Goal: Task Accomplishment & Management: Manage account settings

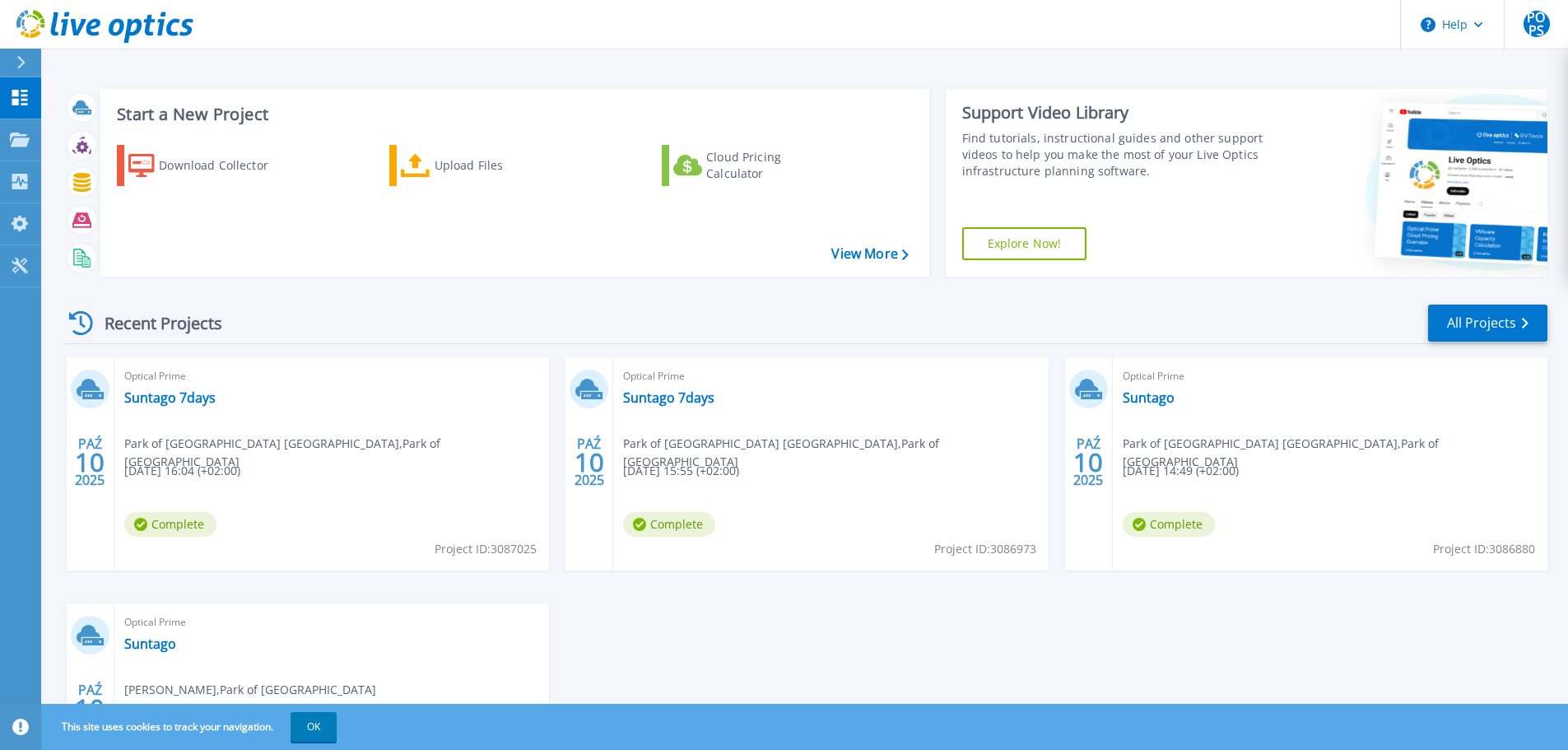
click at [172, 523] on span "Complete" at bounding box center [170, 523] width 92 height 24
click at [167, 394] on link "Suntago 7days" at bounding box center [170, 397] width 91 height 16
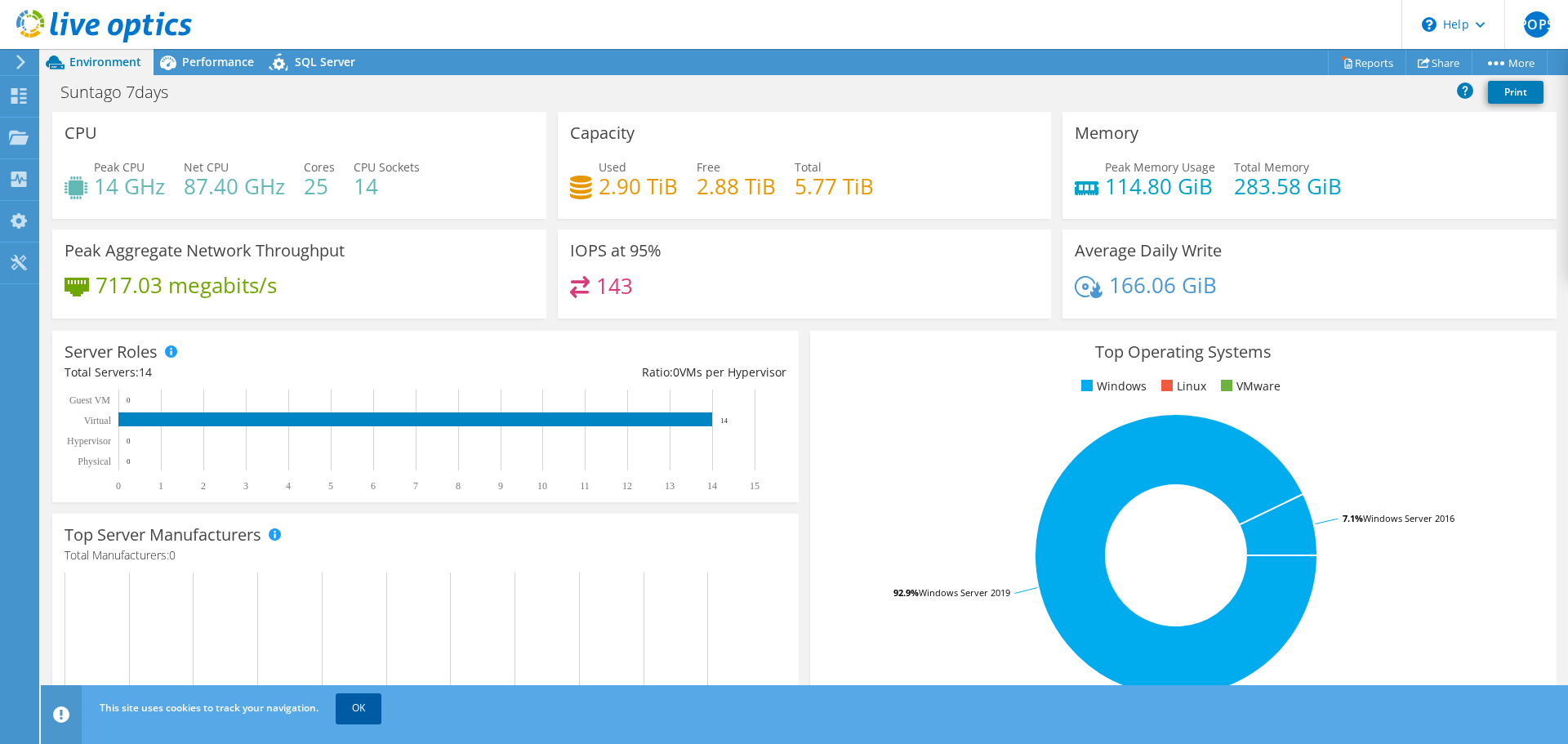
click at [366, 699] on link "OK" at bounding box center [359, 707] width 46 height 30
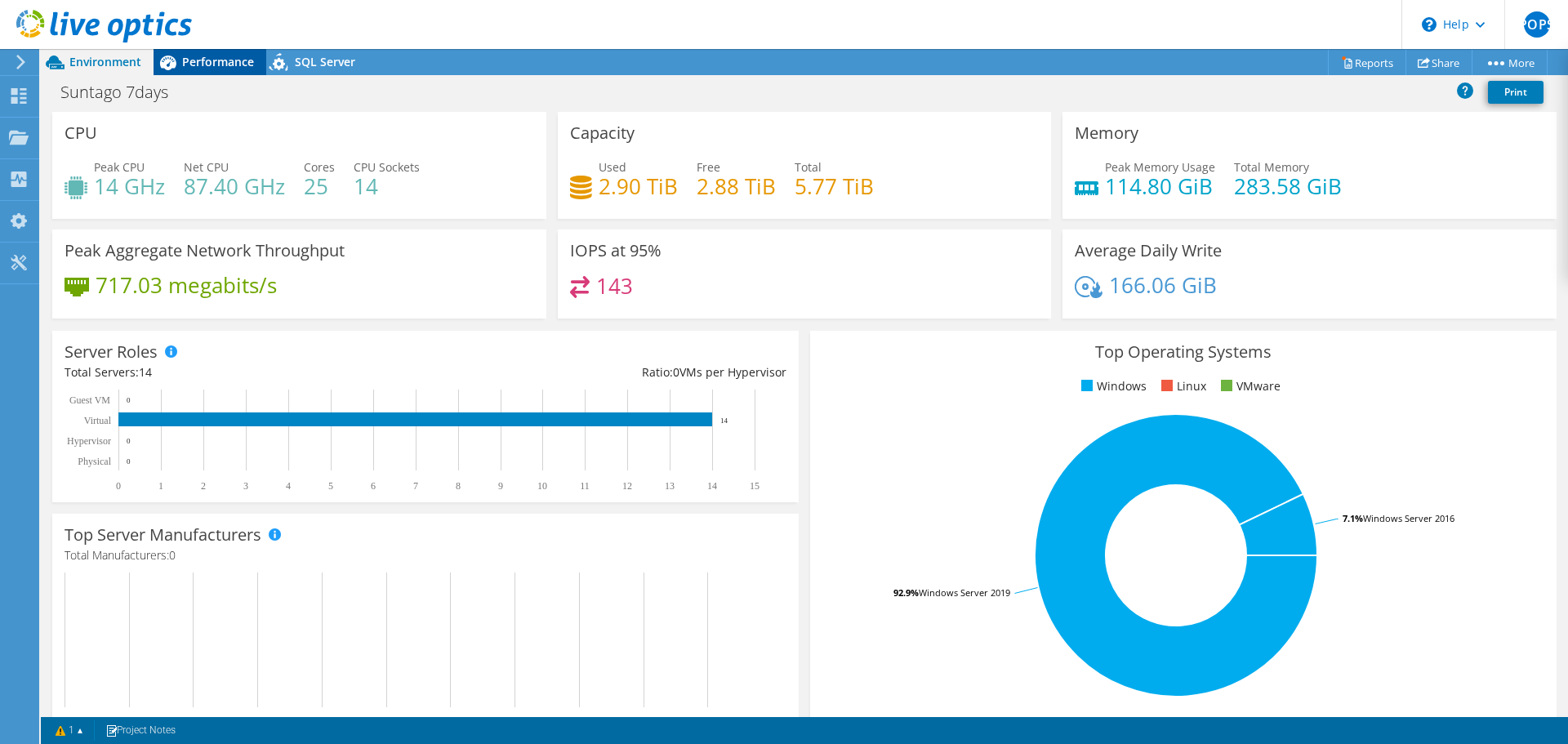
click at [192, 72] on div "Performance" at bounding box center [210, 62] width 112 height 26
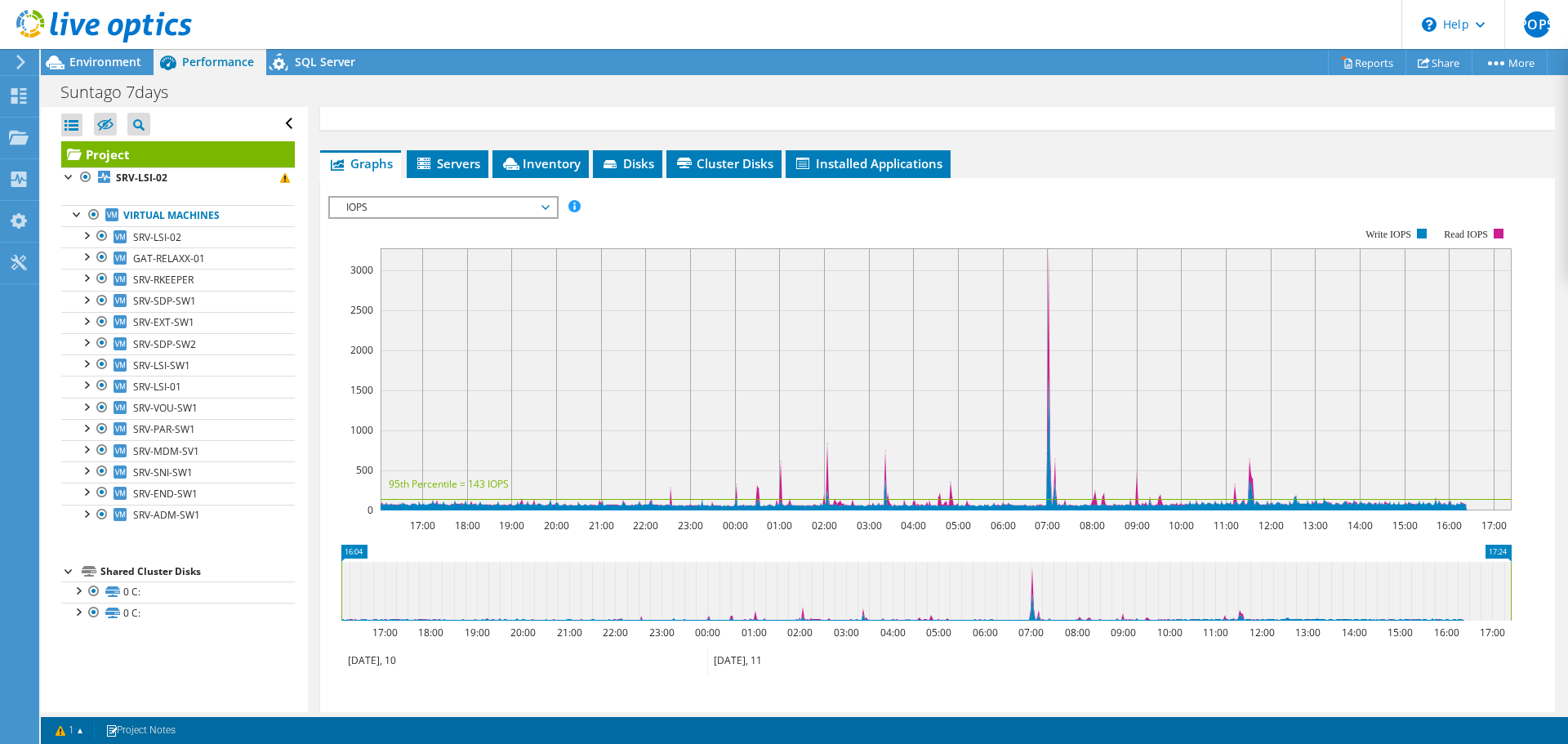
scroll to position [75, 0]
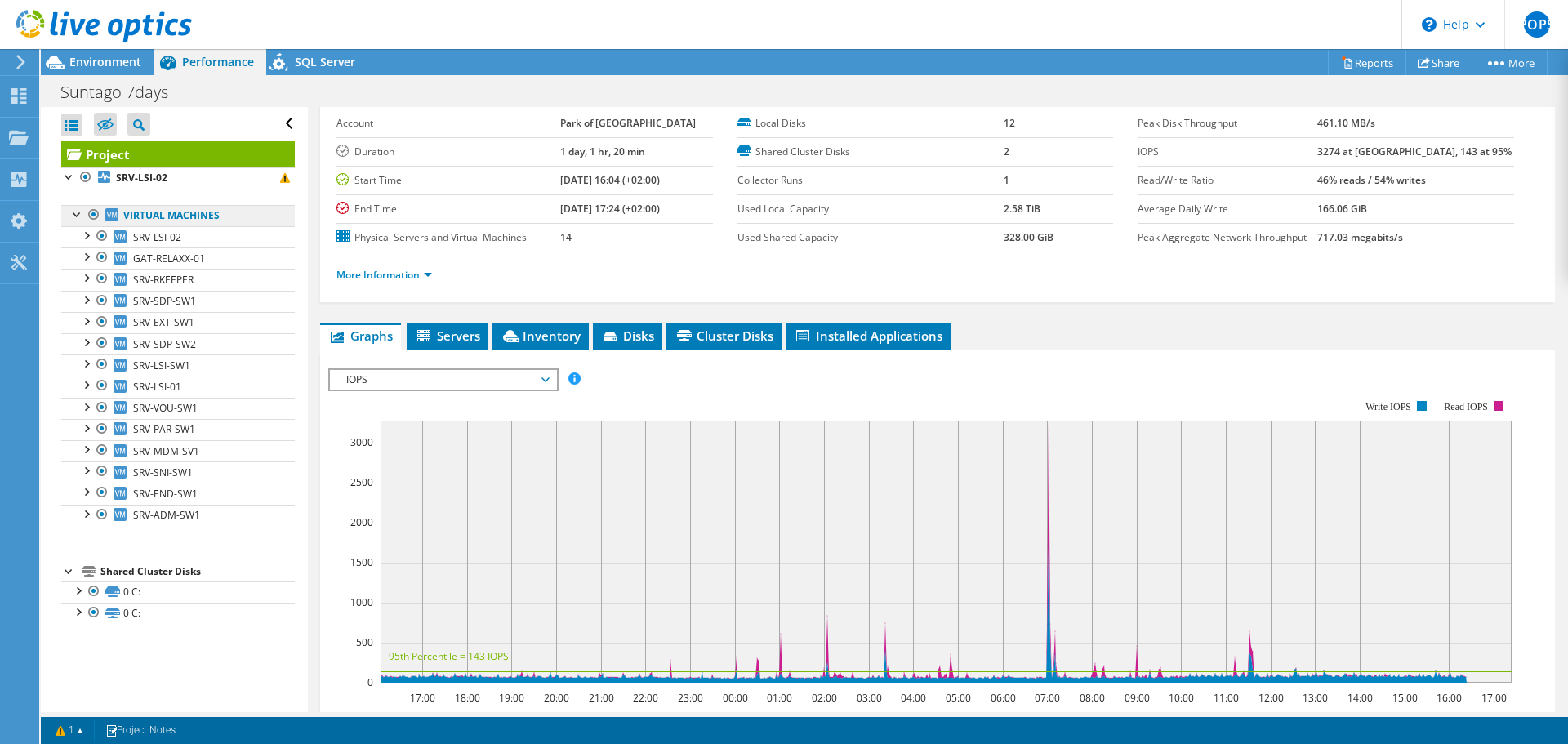
click at [157, 222] on link "Virtual Machines" at bounding box center [178, 215] width 234 height 21
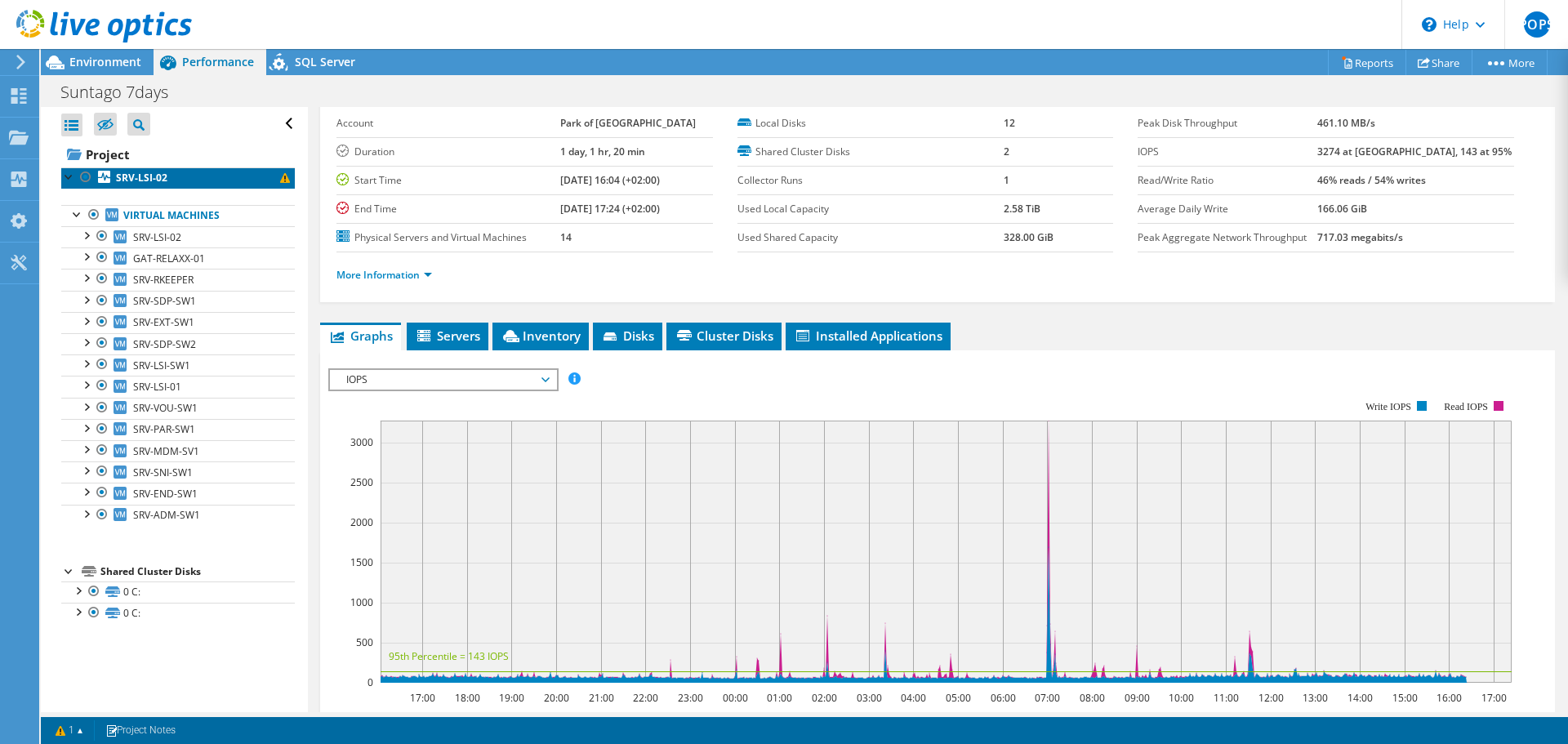
click at [158, 182] on b "SRV-LSI-02" at bounding box center [142, 178] width 52 height 13
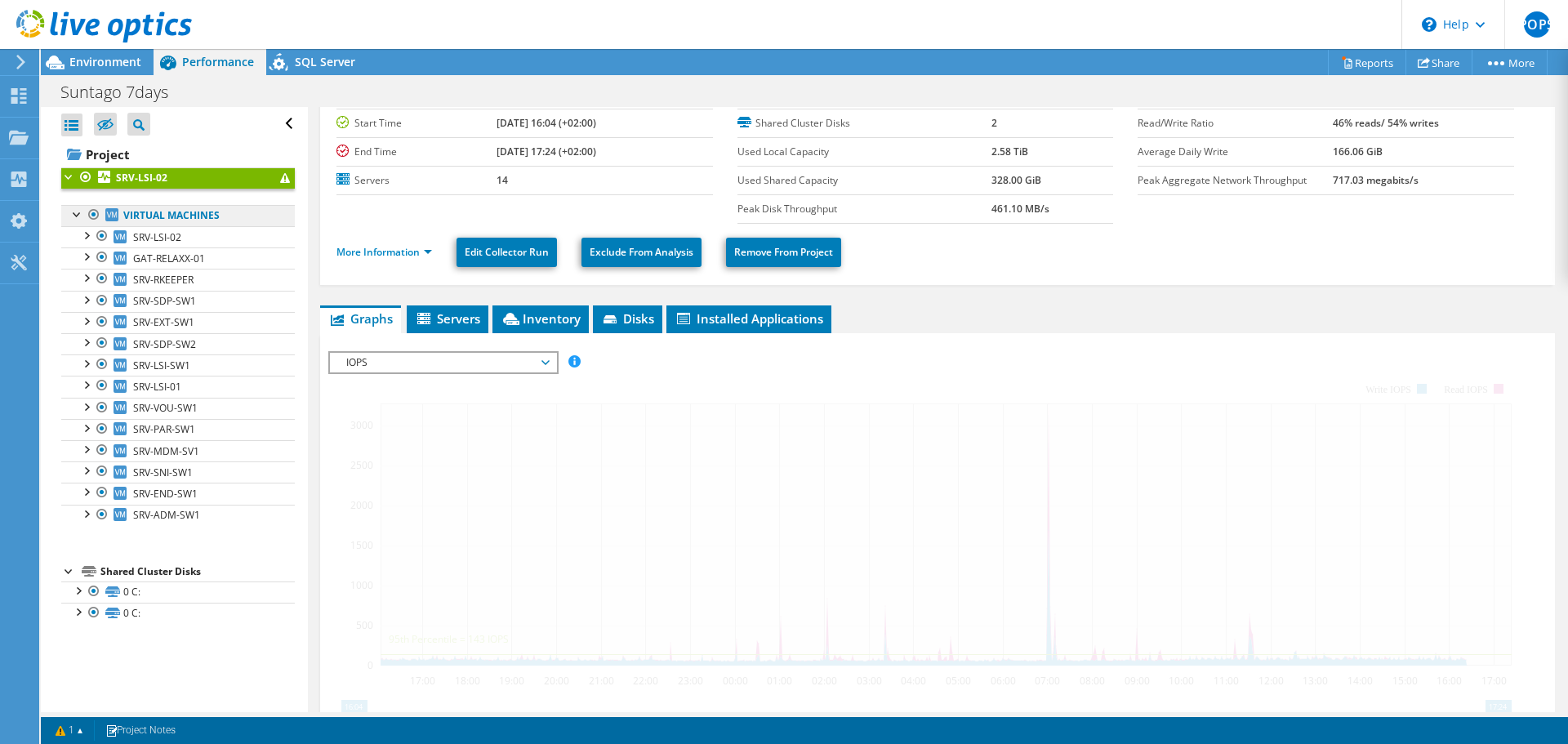
click at [165, 217] on link "Virtual Machines" at bounding box center [178, 215] width 234 height 21
click at [141, 212] on link "Virtual Machines" at bounding box center [178, 215] width 234 height 21
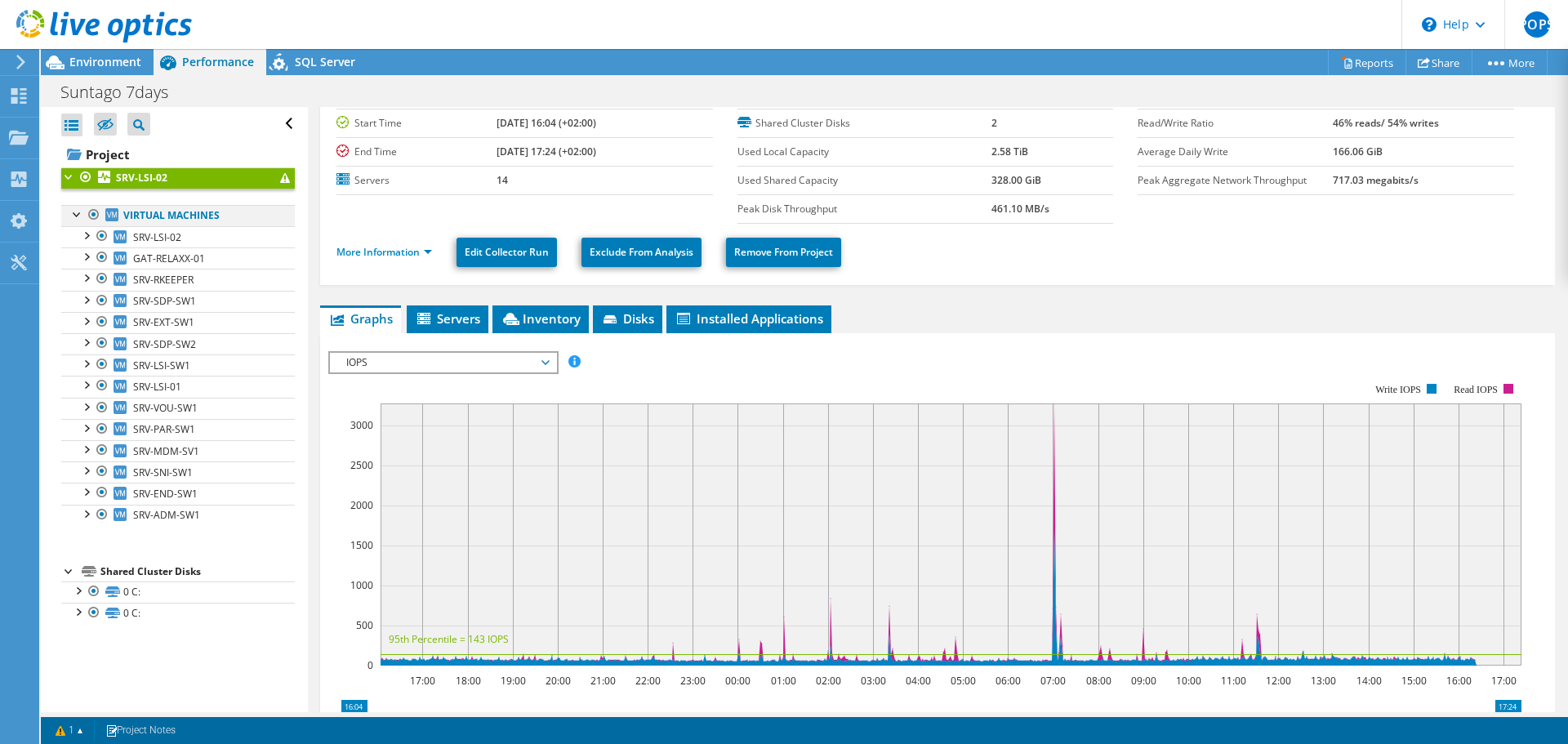
click at [73, 218] on div at bounding box center [77, 212] width 16 height 16
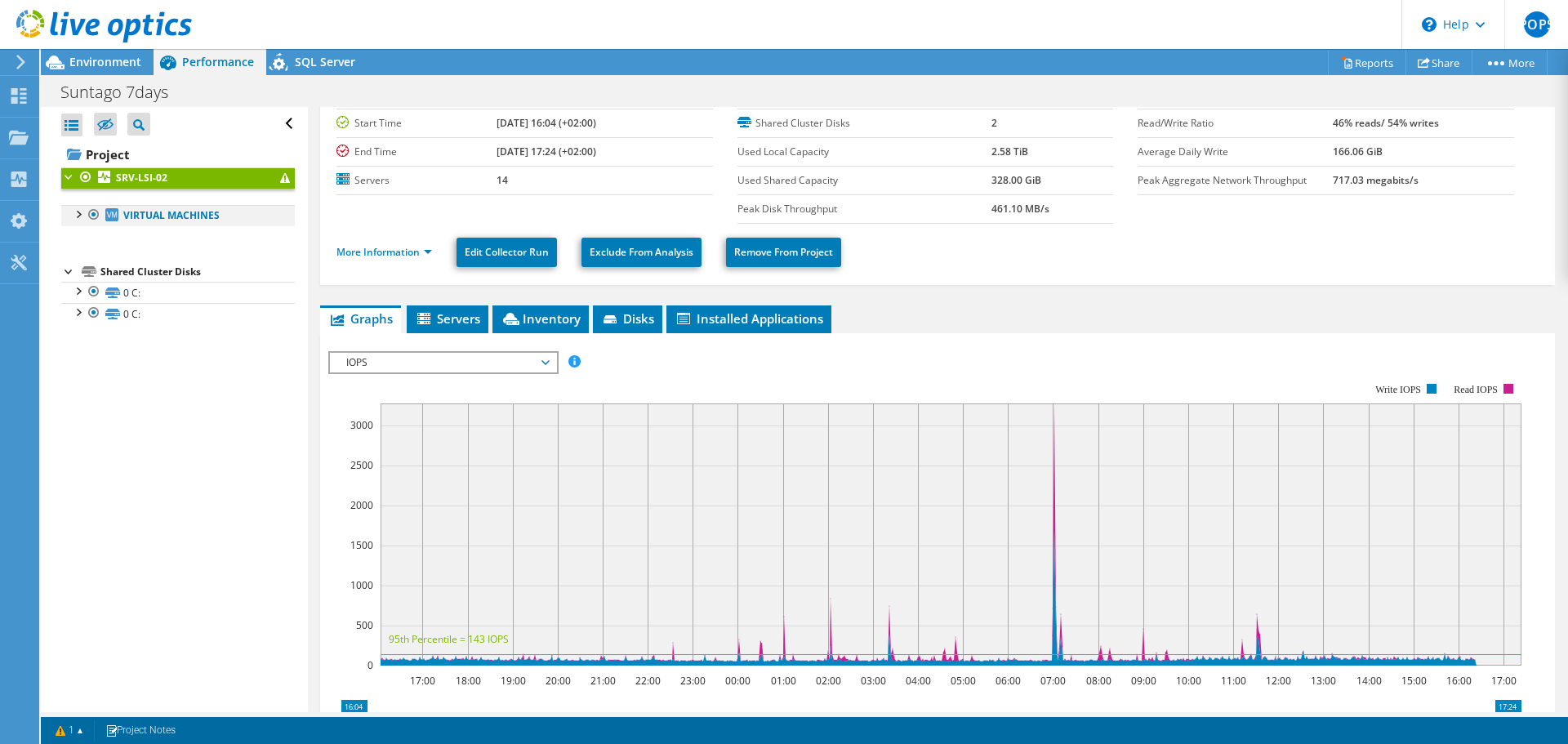
click at [73, 218] on div at bounding box center [77, 212] width 16 height 16
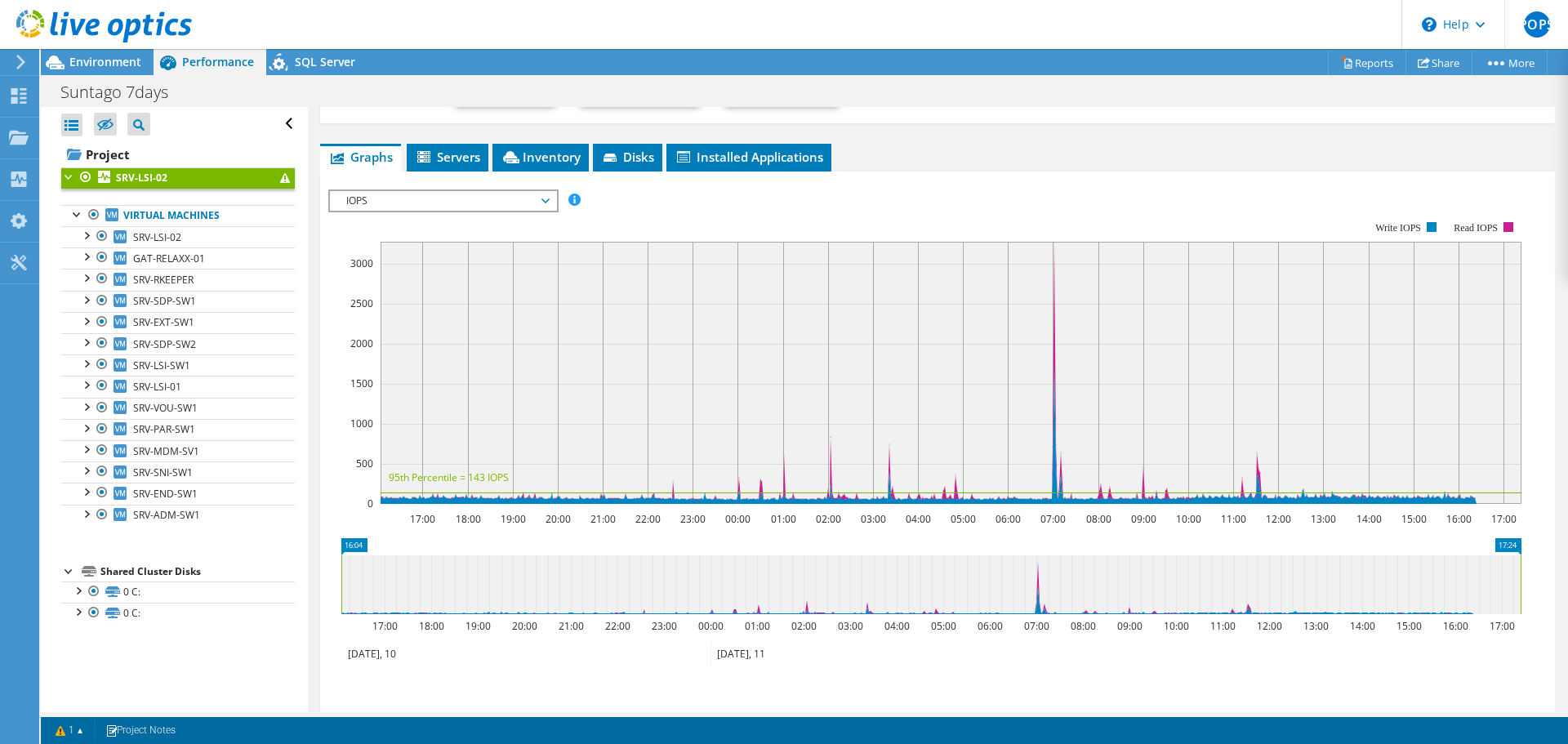
scroll to position [245, 0]
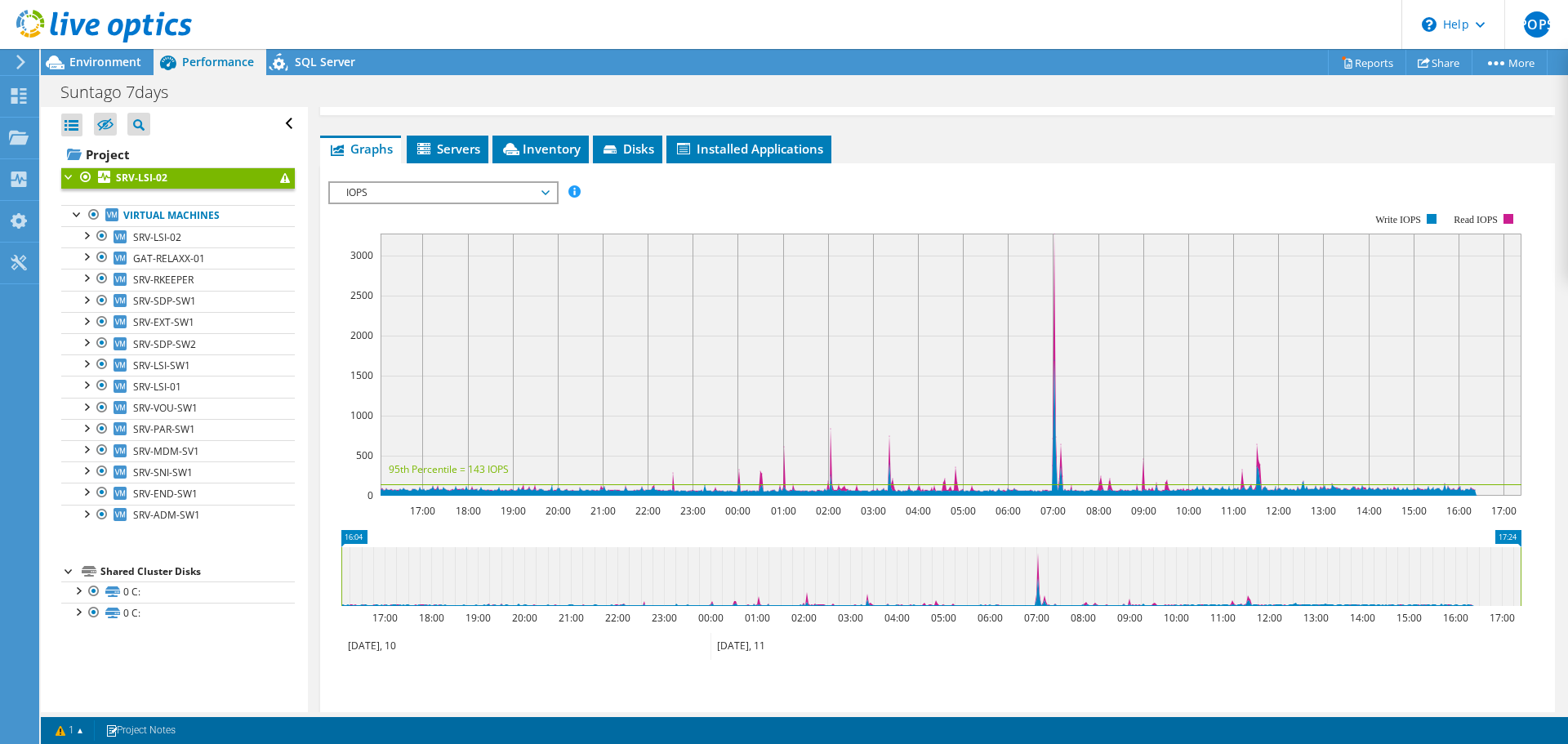
click at [459, 184] on span "IOPS" at bounding box center [443, 192] width 210 height 19
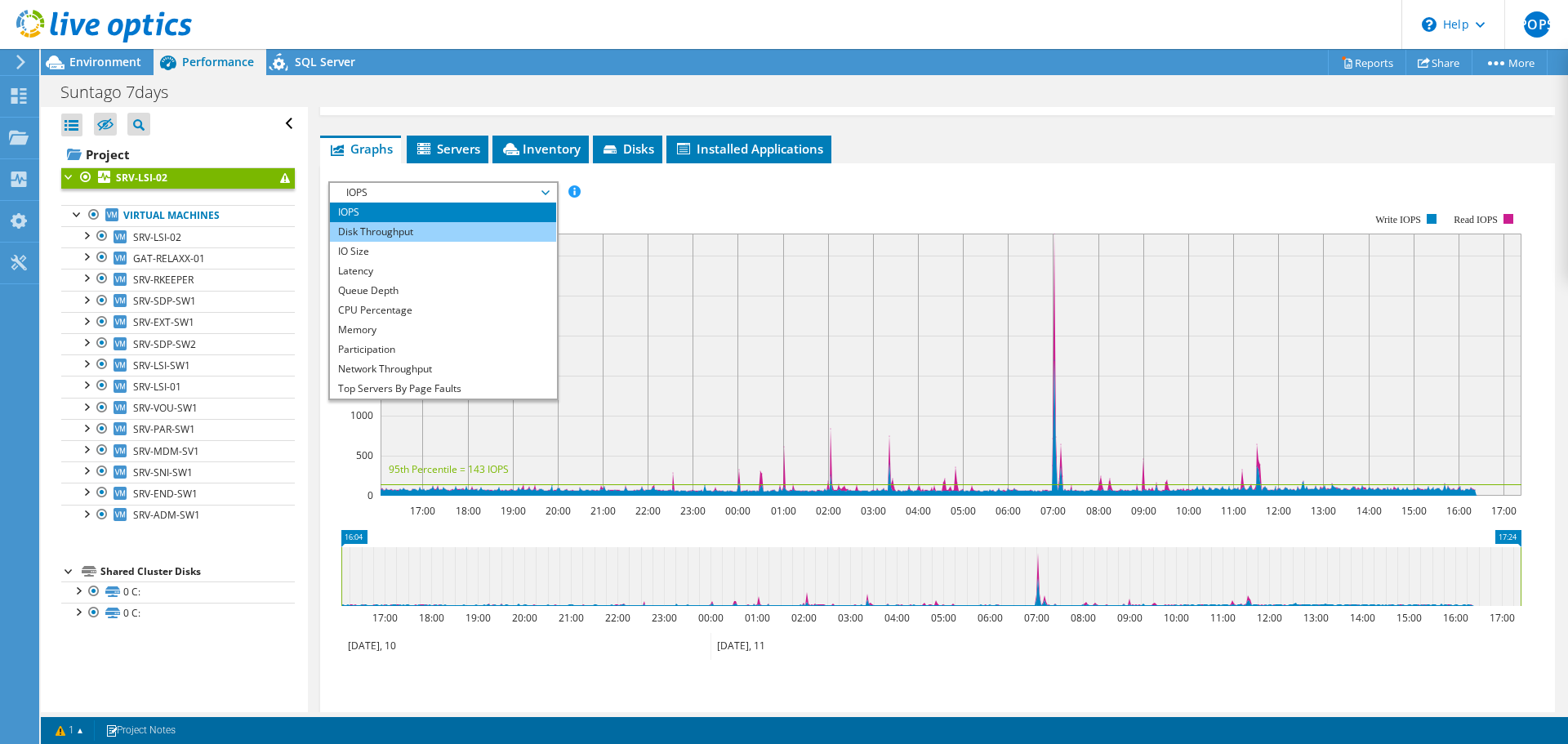
click at [400, 233] on li "Disk Throughput" at bounding box center [442, 232] width 226 height 19
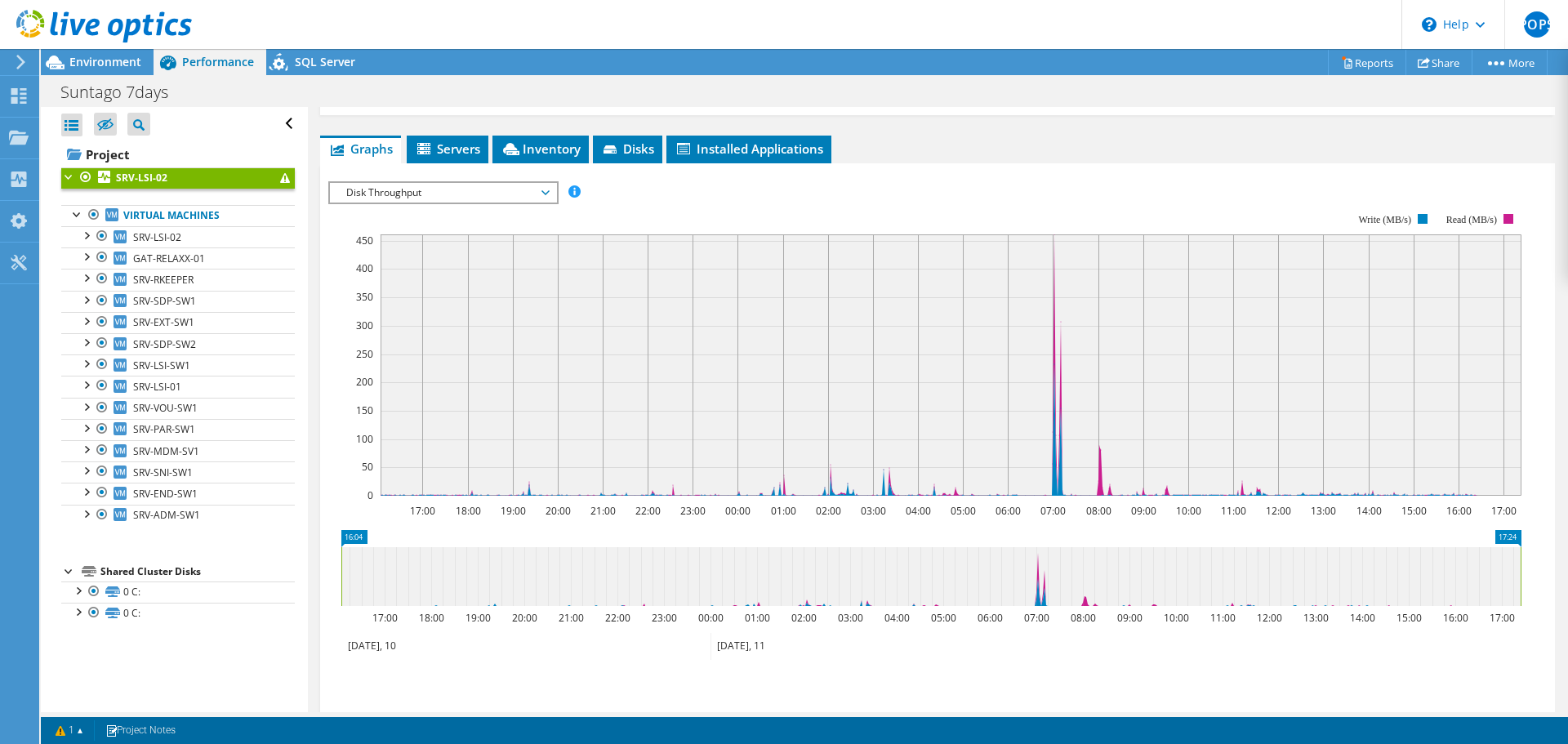
click at [415, 192] on span "Disk Throughput" at bounding box center [443, 192] width 210 height 19
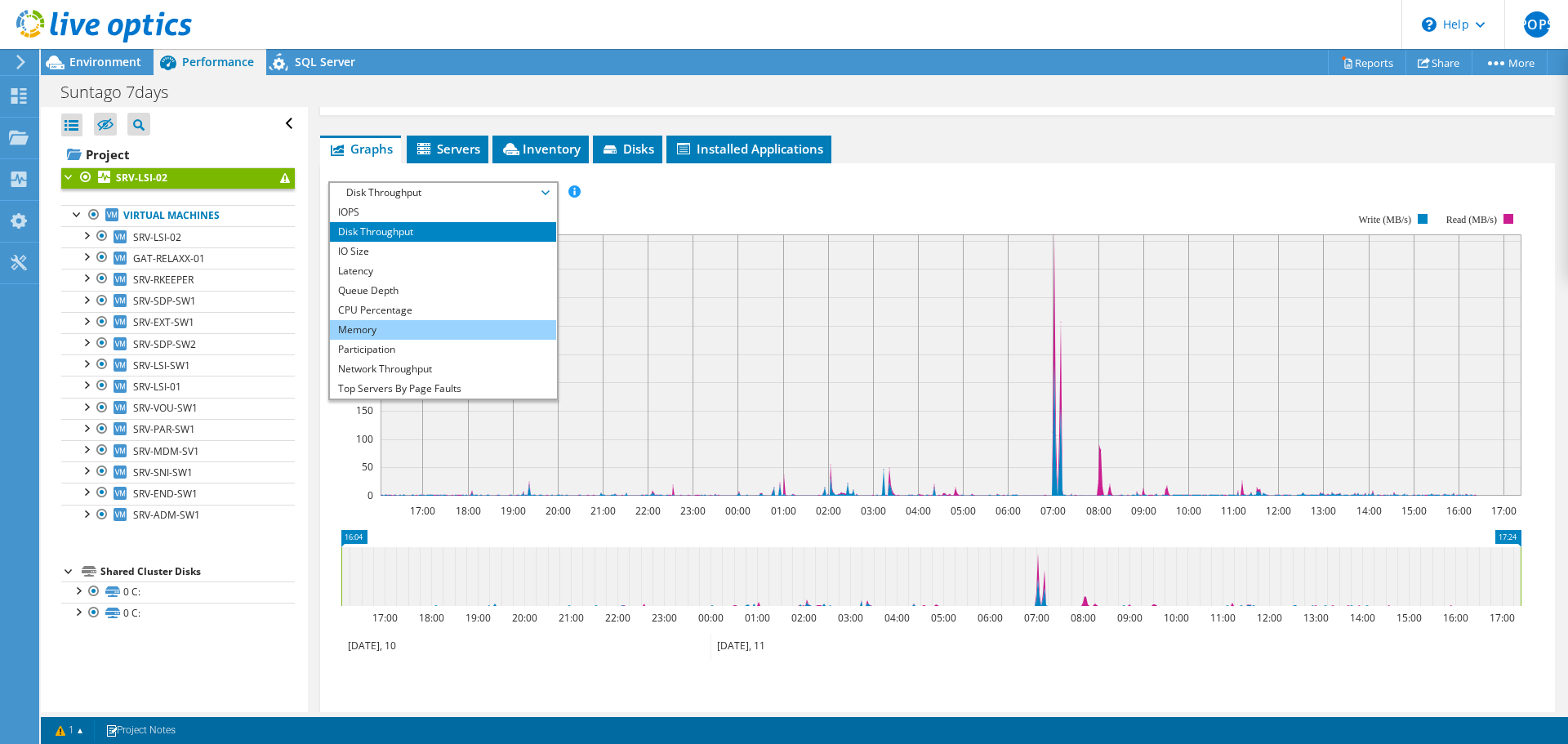
click at [379, 326] on li "Memory" at bounding box center [442, 330] width 226 height 19
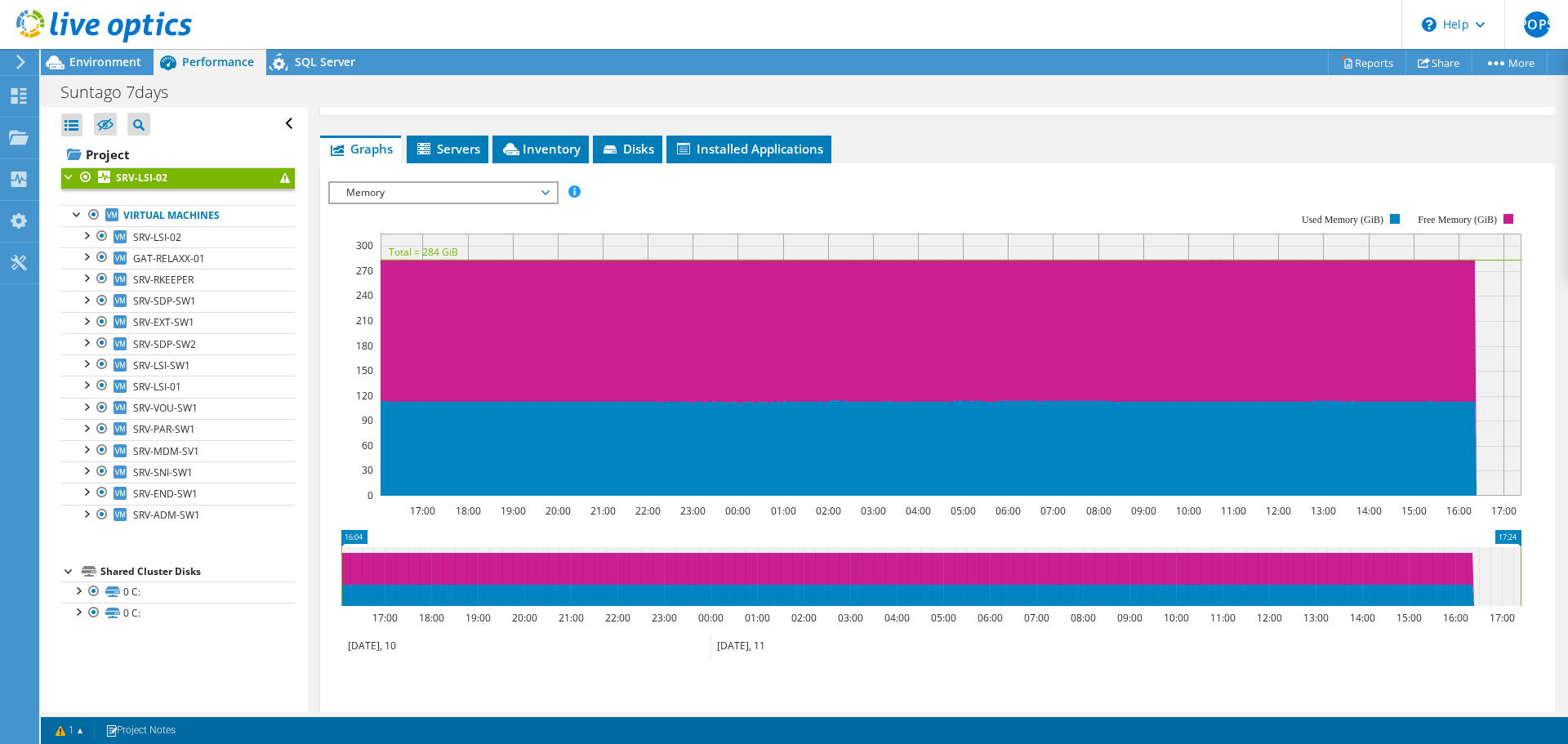
click at [386, 201] on span "Memory" at bounding box center [443, 192] width 210 height 19
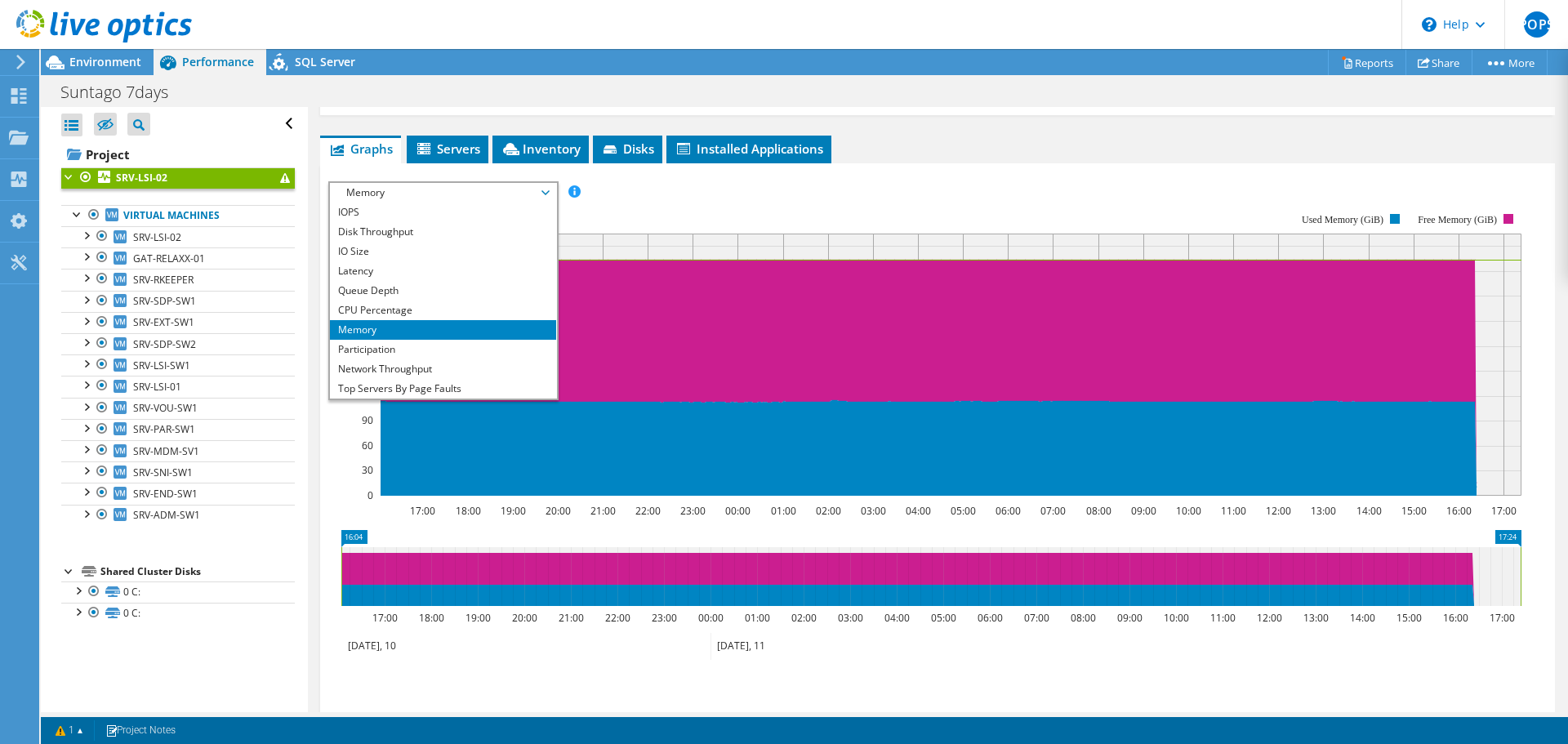
scroll to position [163, 0]
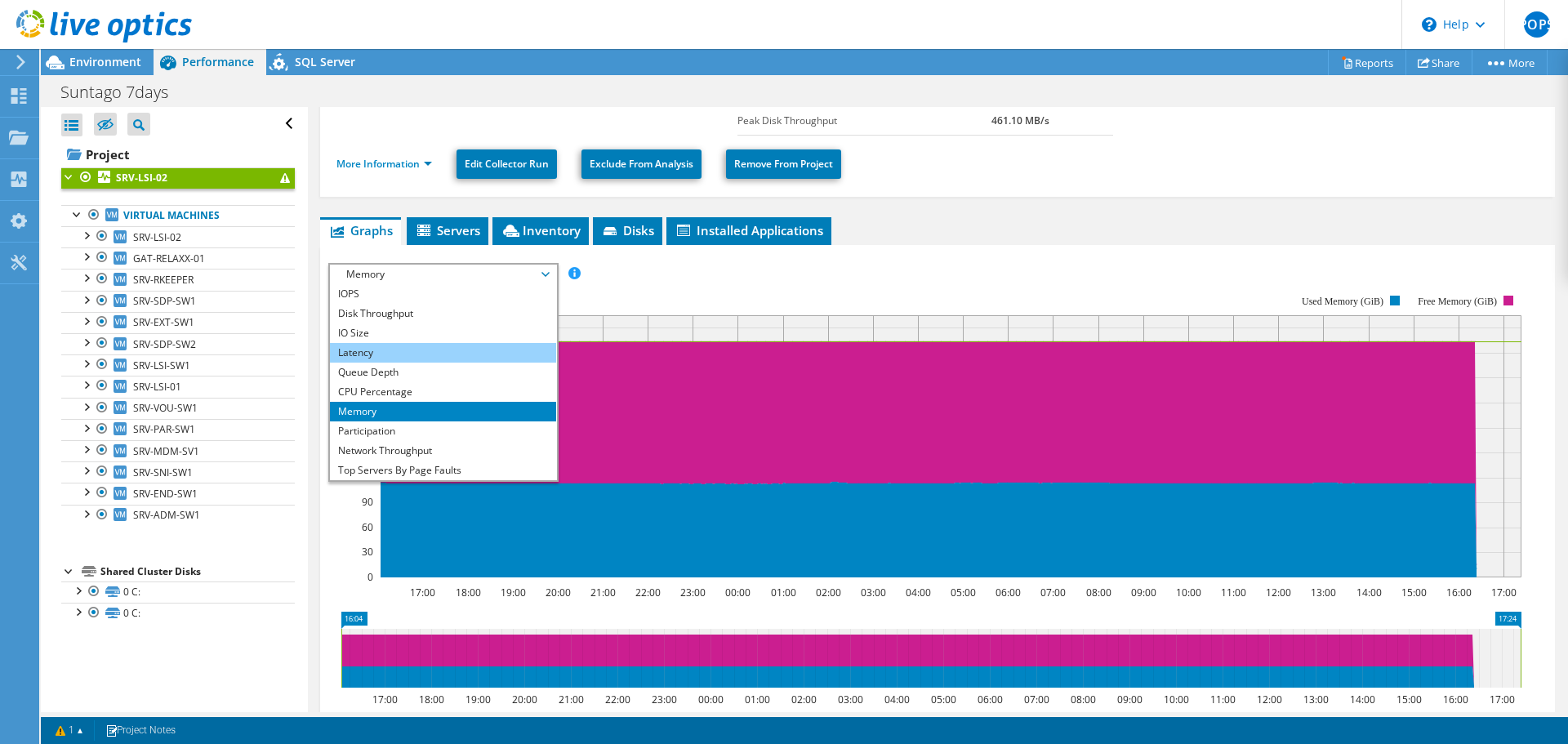
click at [377, 350] on li "Latency" at bounding box center [442, 353] width 226 height 19
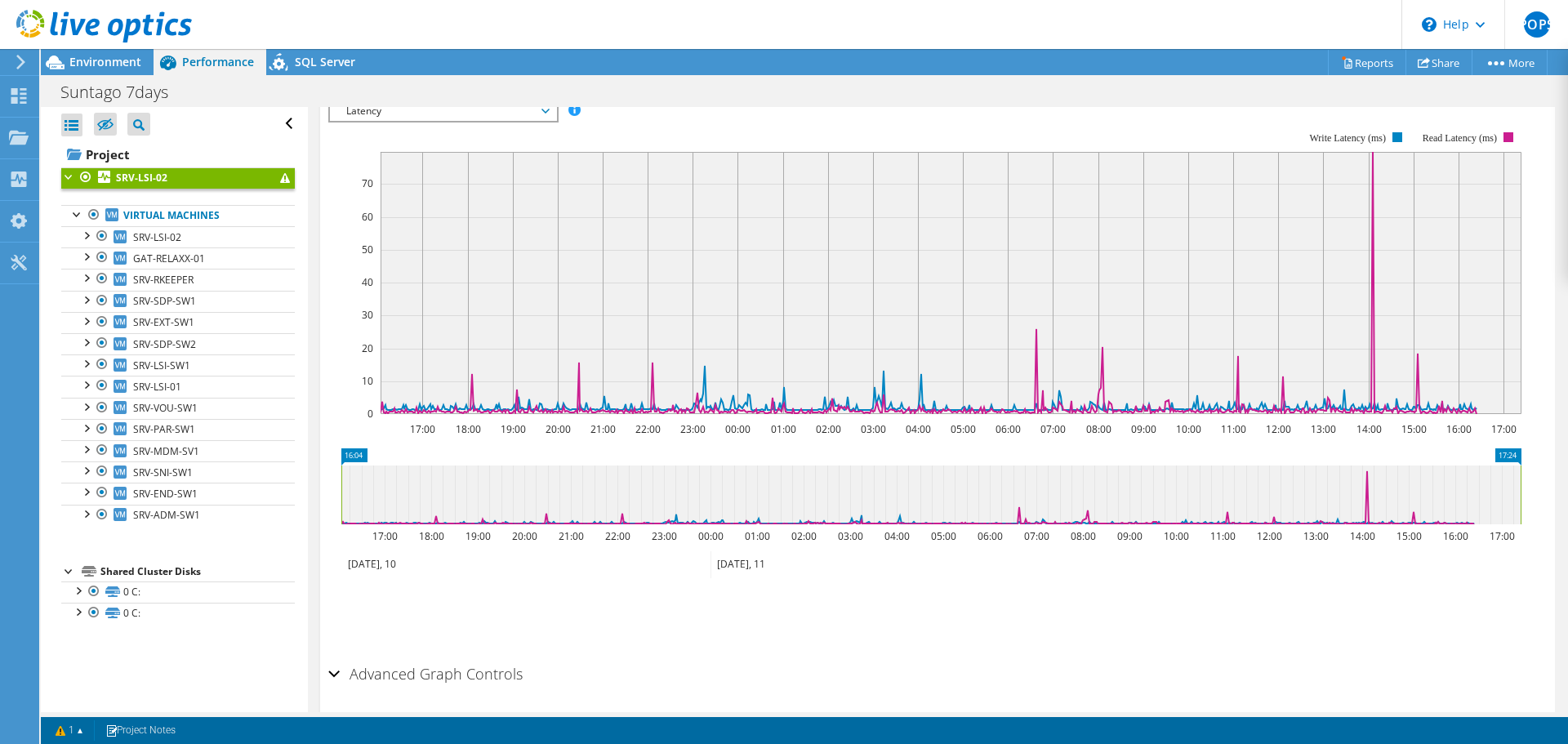
scroll to position [245, 0]
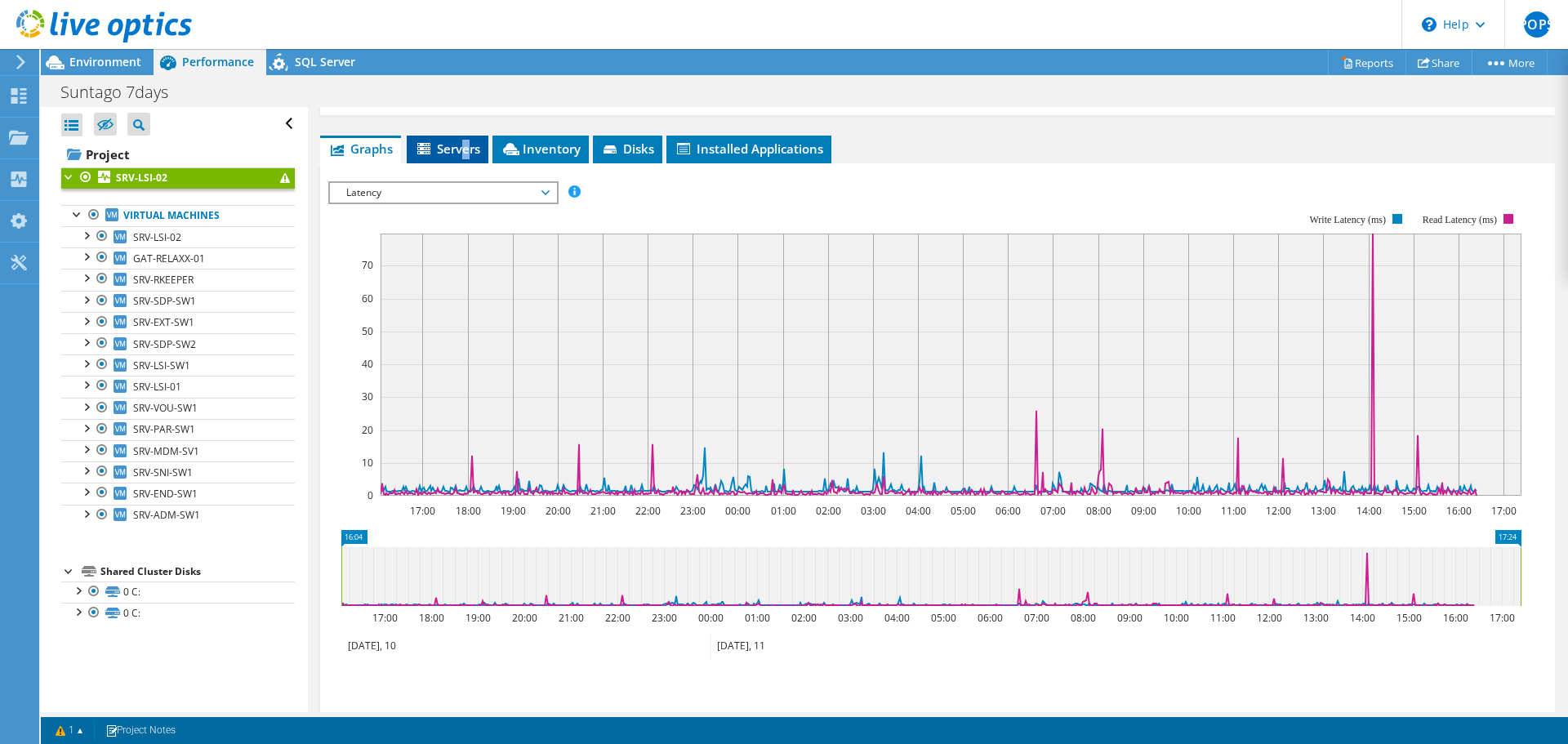
click at [465, 158] on li "Servers" at bounding box center [447, 149] width 82 height 28
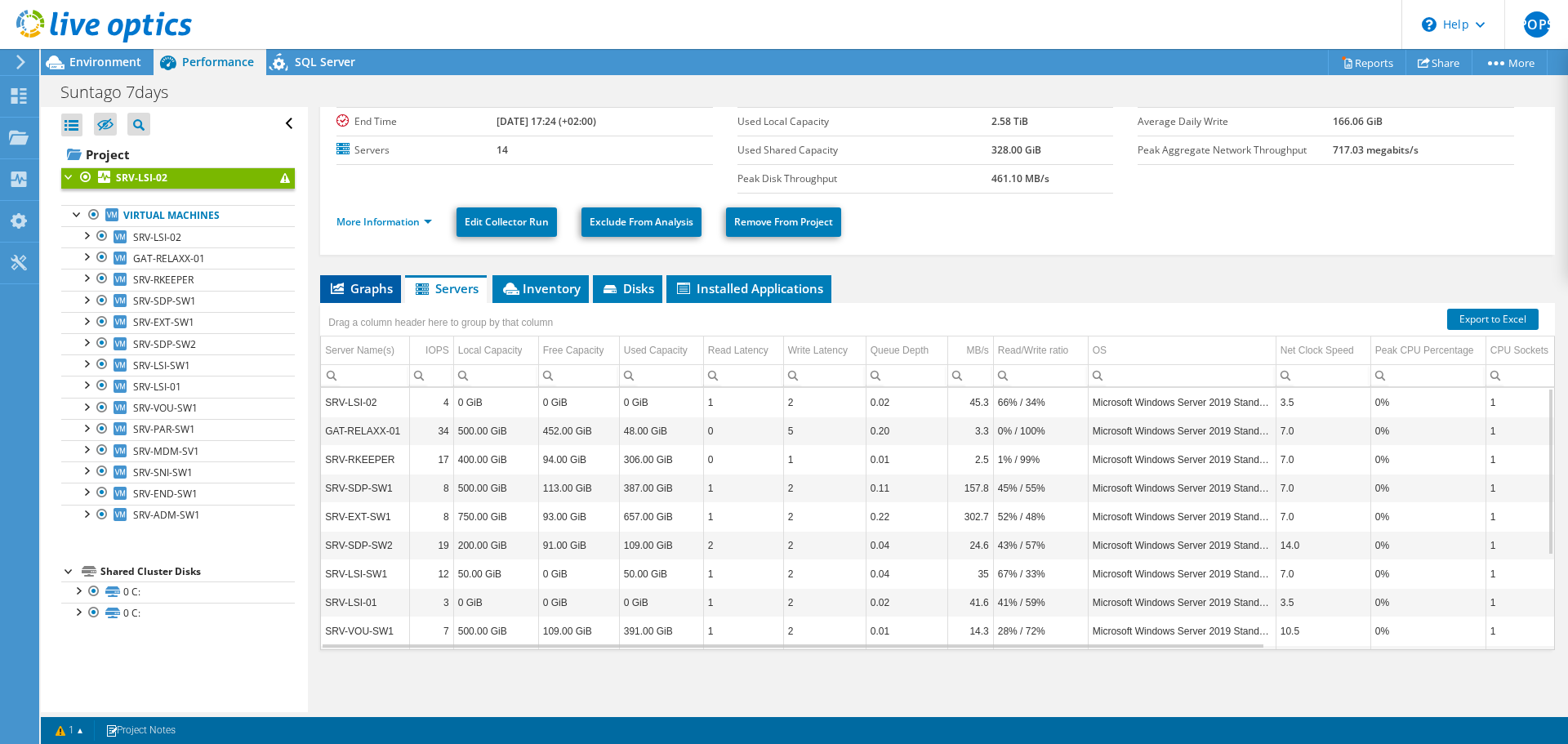
click at [366, 290] on span "Graphs" at bounding box center [361, 287] width 64 height 16
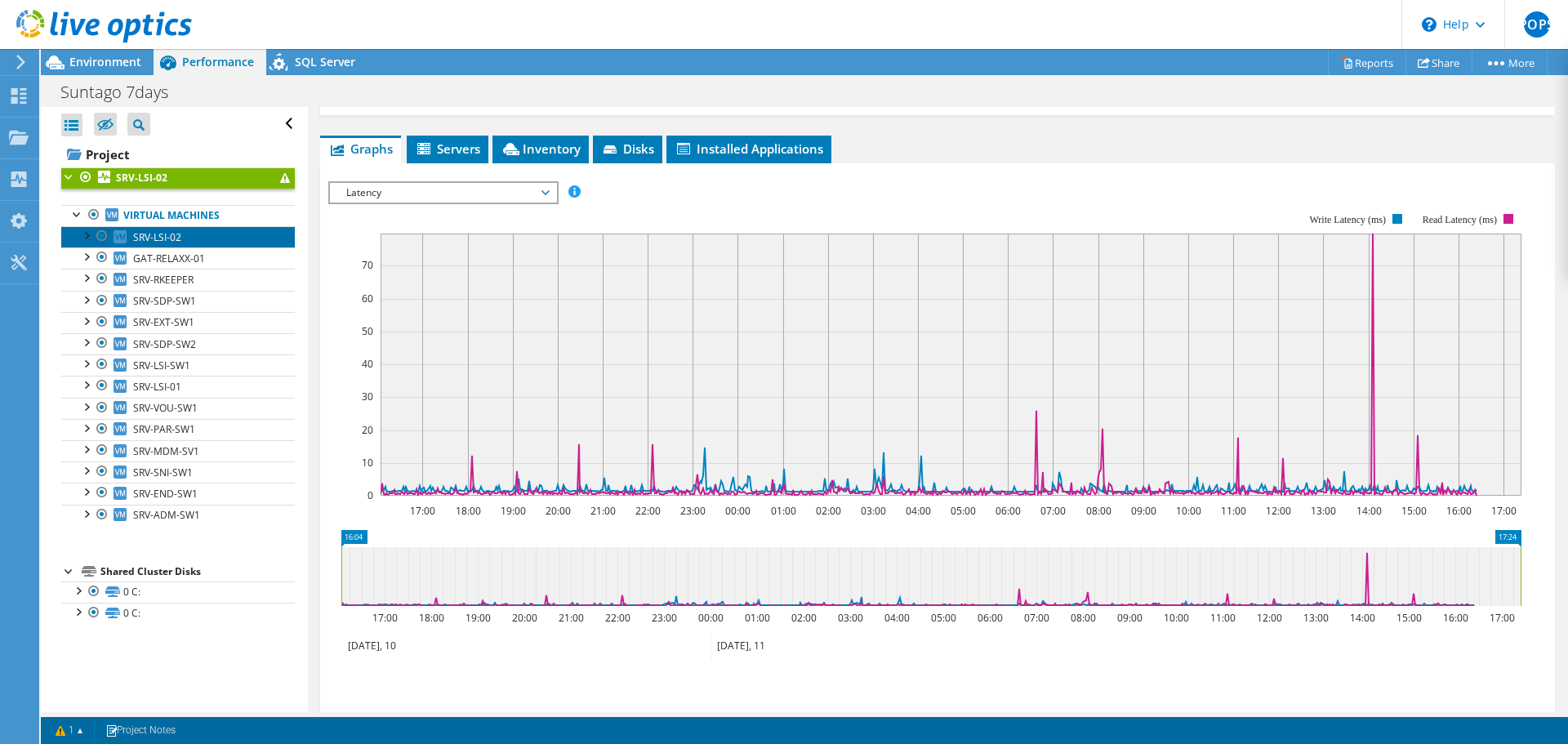
click at [166, 238] on span "SRV-LSI-02" at bounding box center [157, 237] width 48 height 13
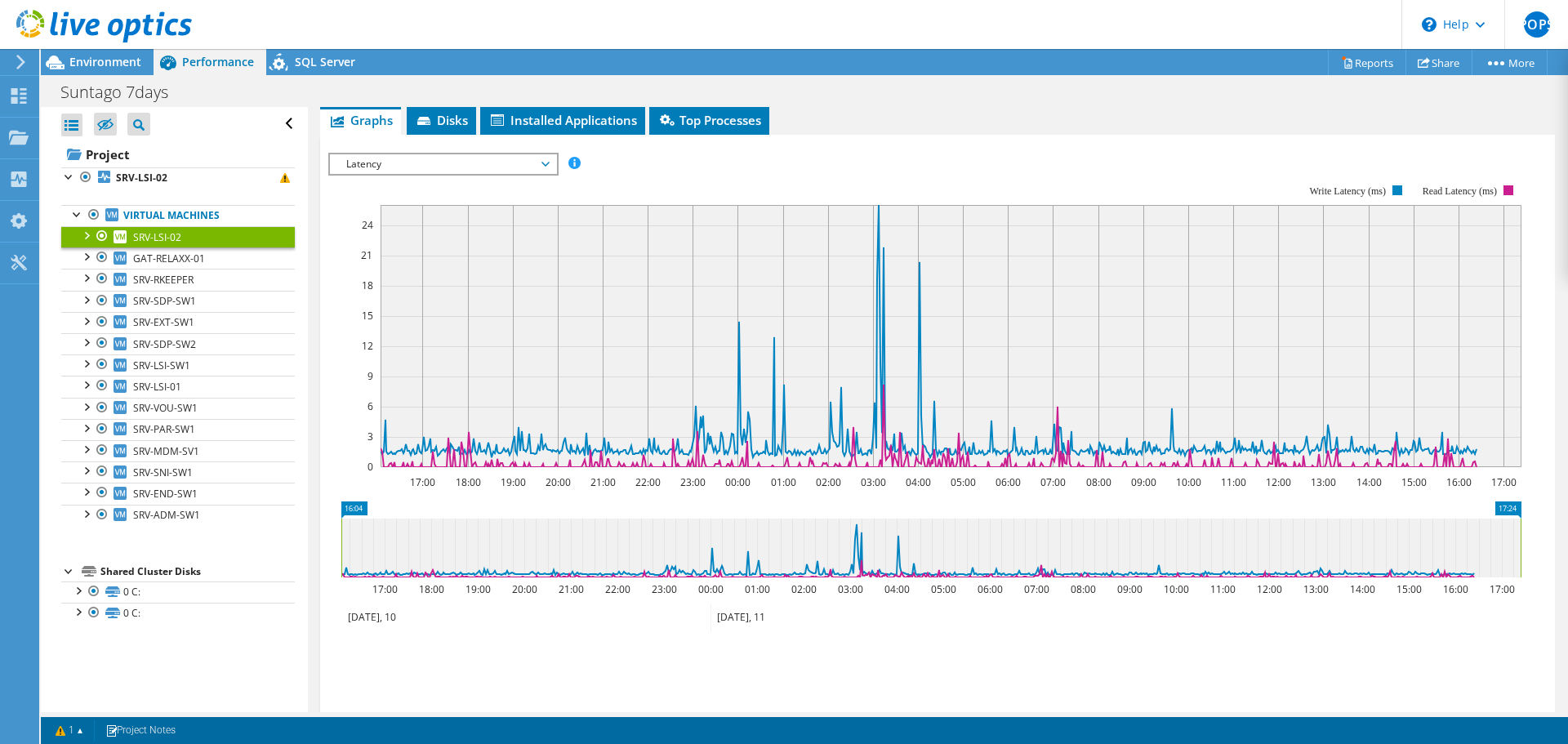
click at [166, 238] on span "SRV-LSI-02" at bounding box center [157, 237] width 48 height 13
click at [142, 259] on span "GAT-RELAXX-01" at bounding box center [168, 259] width 72 height 13
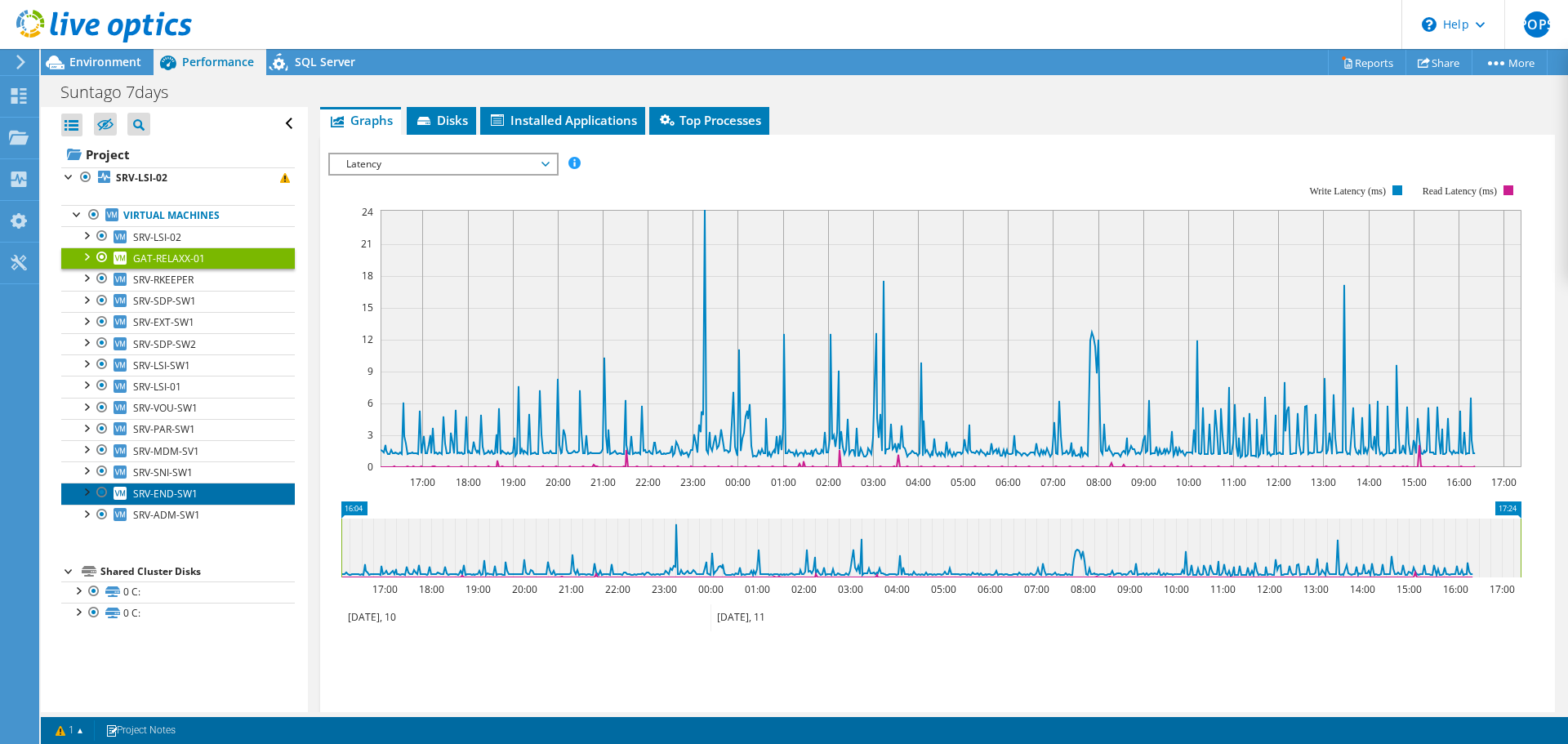
click at [163, 494] on span "SRV-END-SW1" at bounding box center [164, 493] width 64 height 13
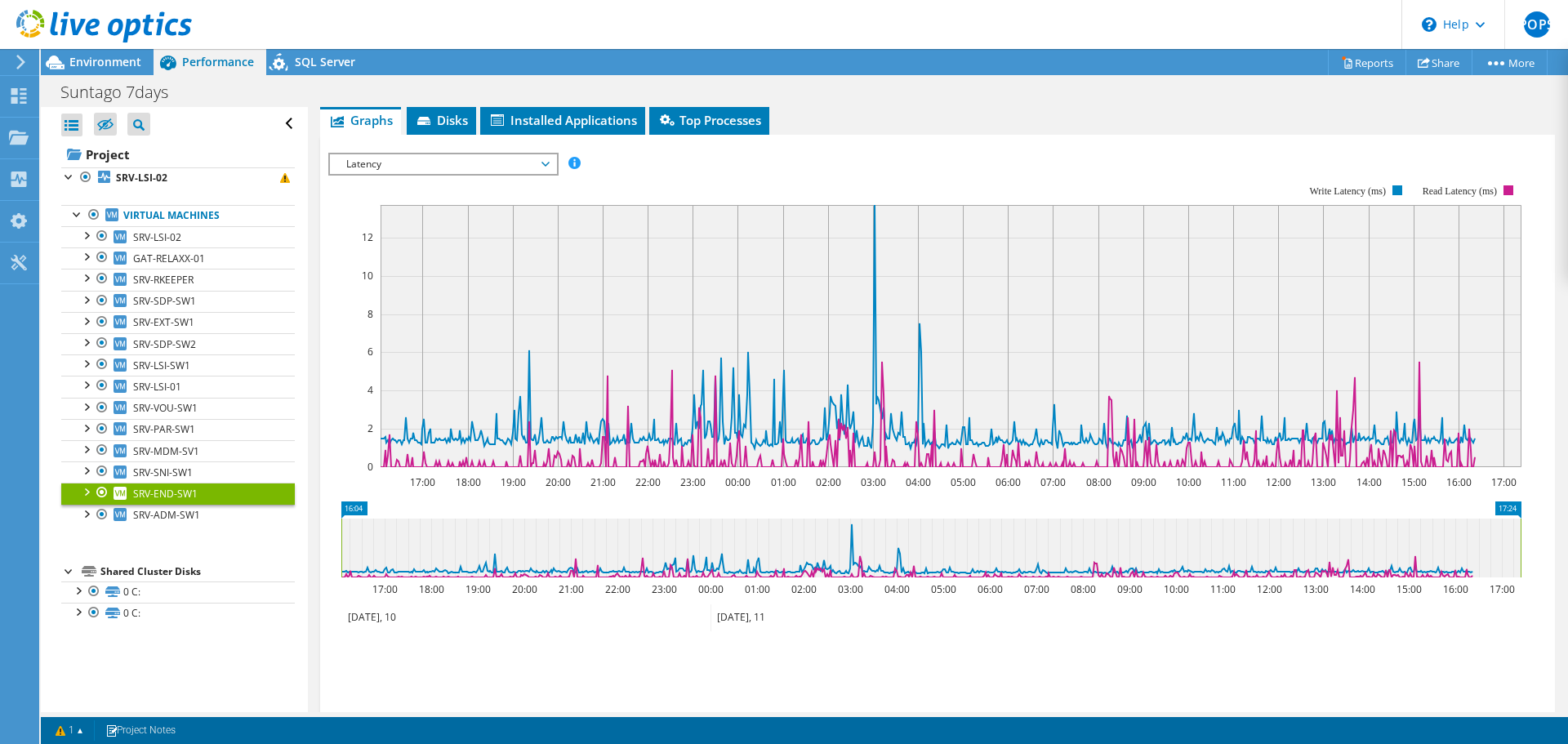
click at [485, 166] on span "Latency" at bounding box center [443, 164] width 210 height 19
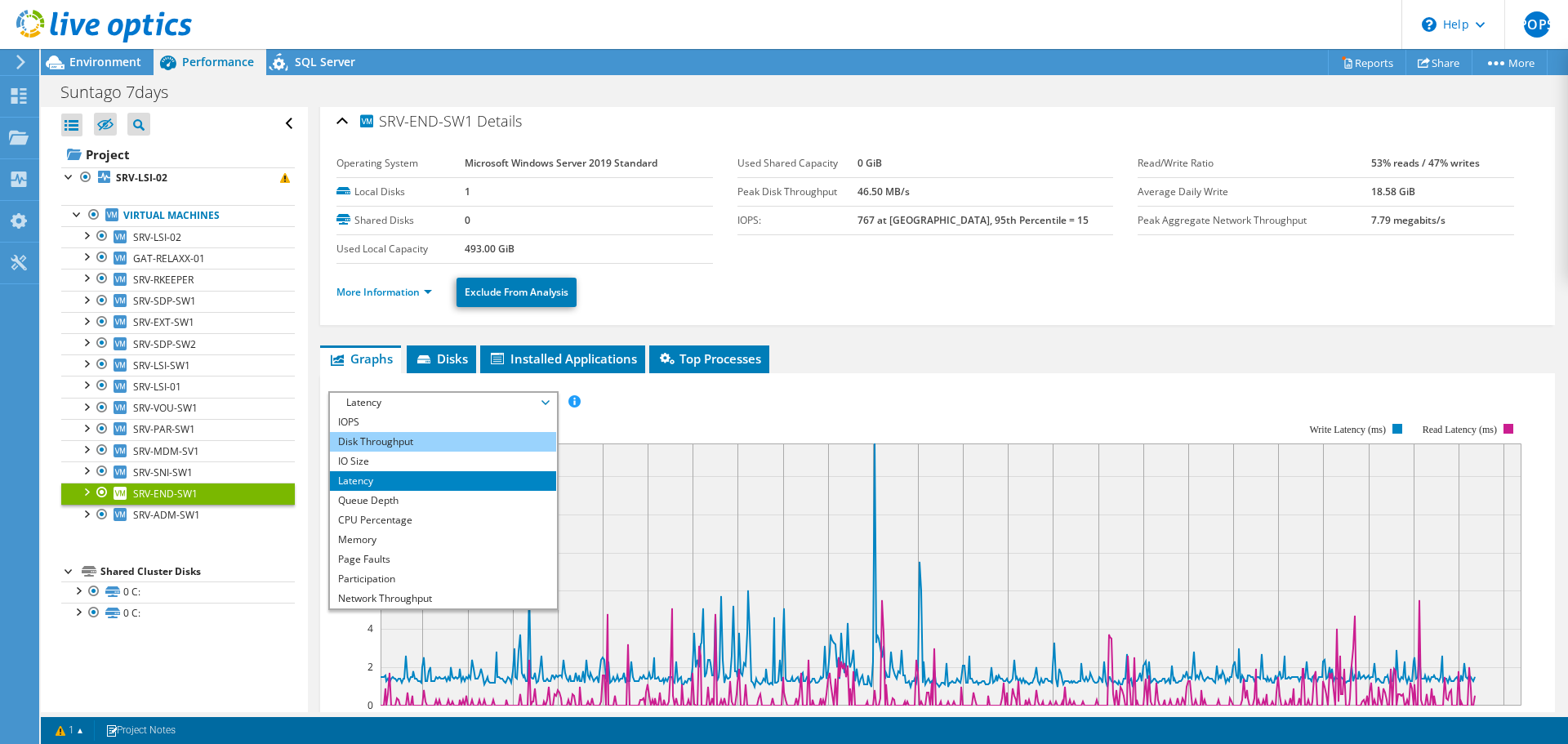
scroll to position [0, 0]
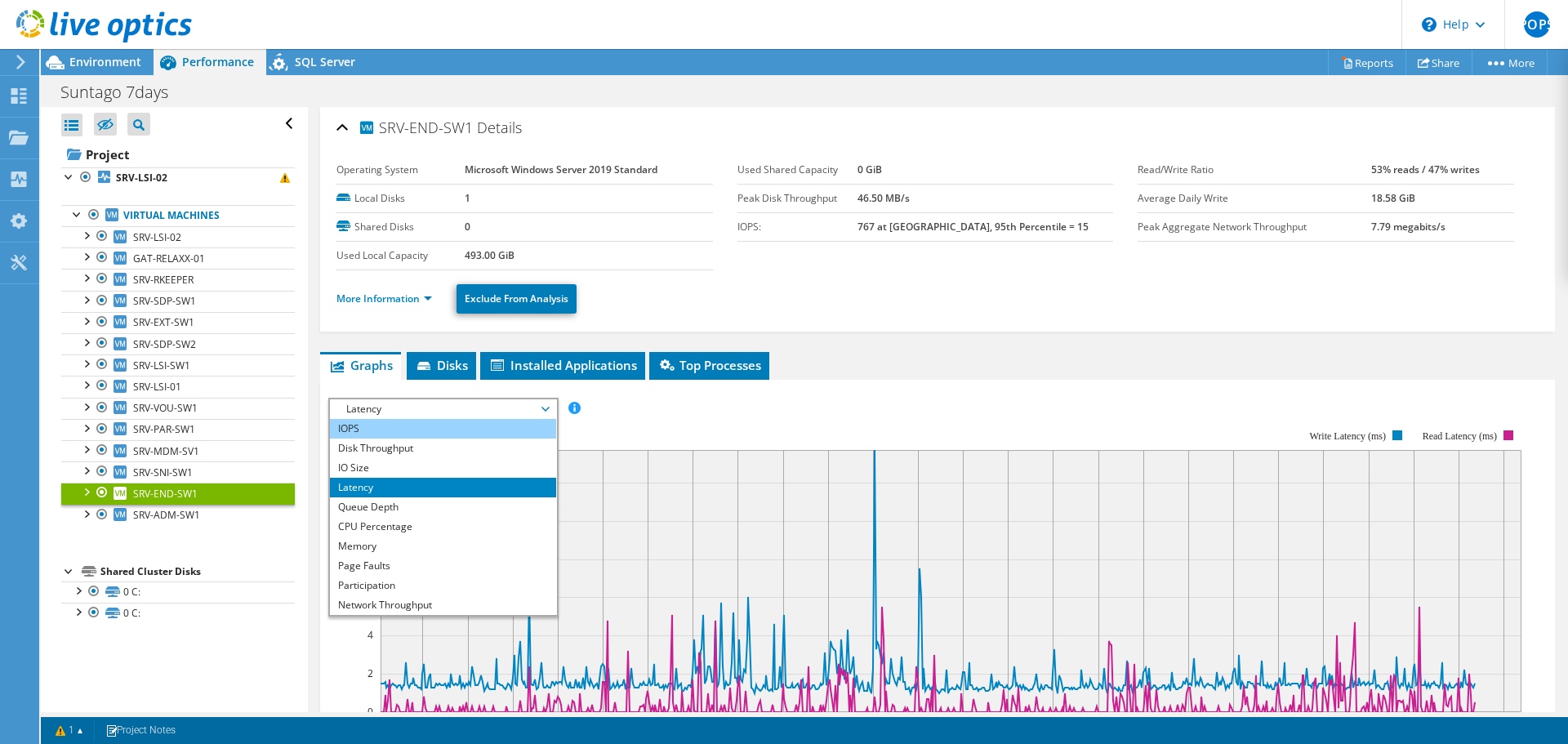
click at [394, 436] on li "IOPS" at bounding box center [442, 429] width 226 height 19
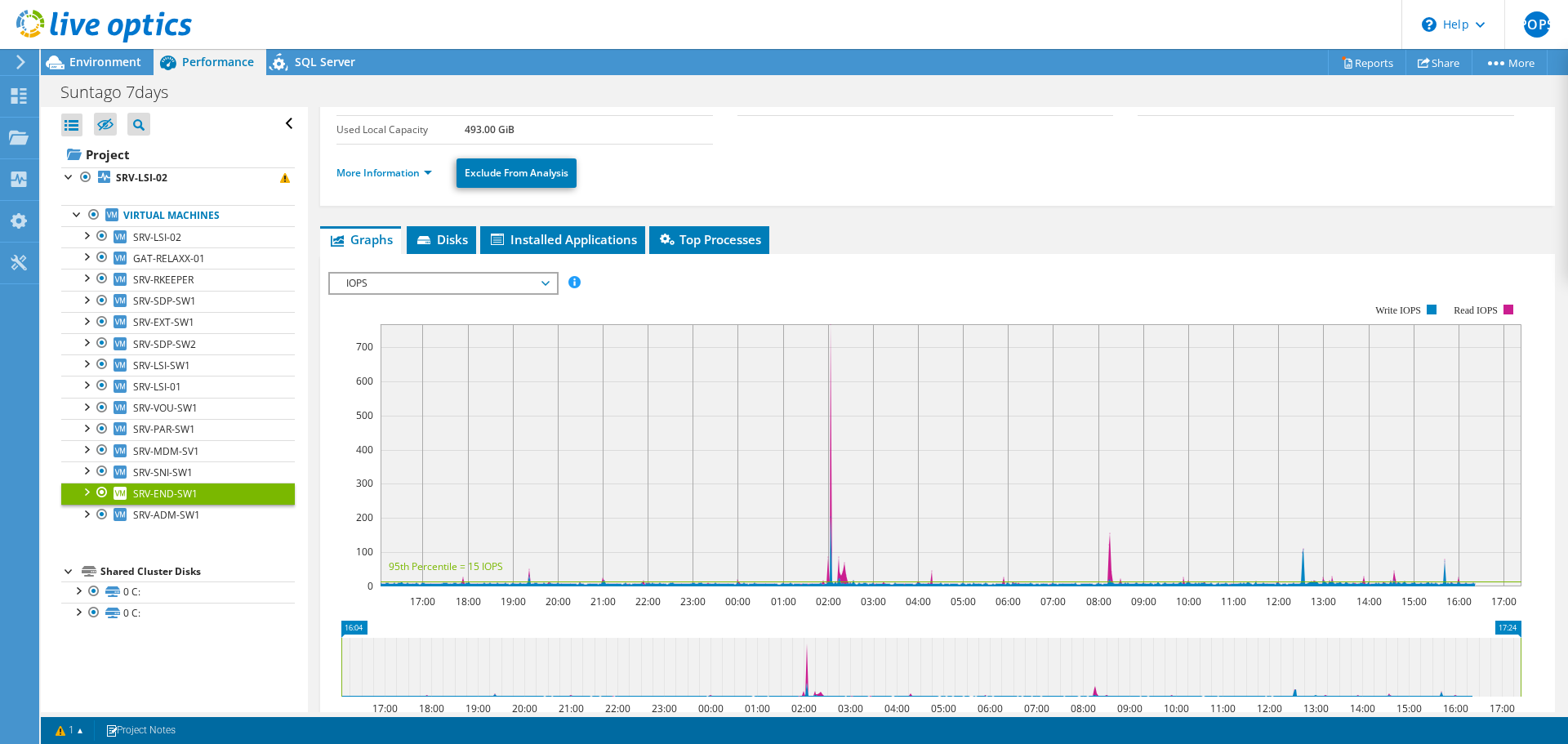
scroll to position [163, 0]
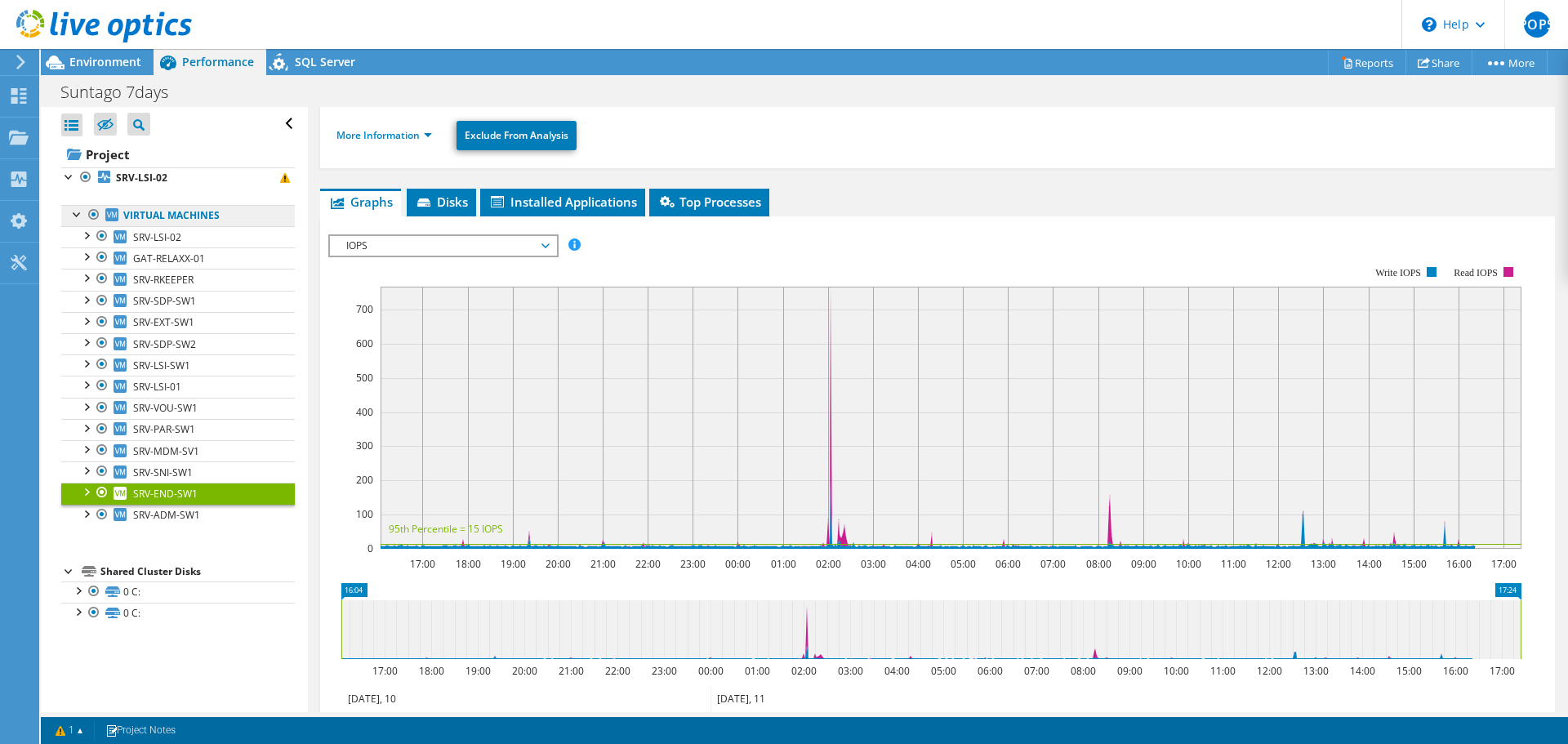
click at [161, 220] on link "Virtual Machines" at bounding box center [178, 215] width 234 height 21
click at [77, 211] on div at bounding box center [77, 212] width 16 height 16
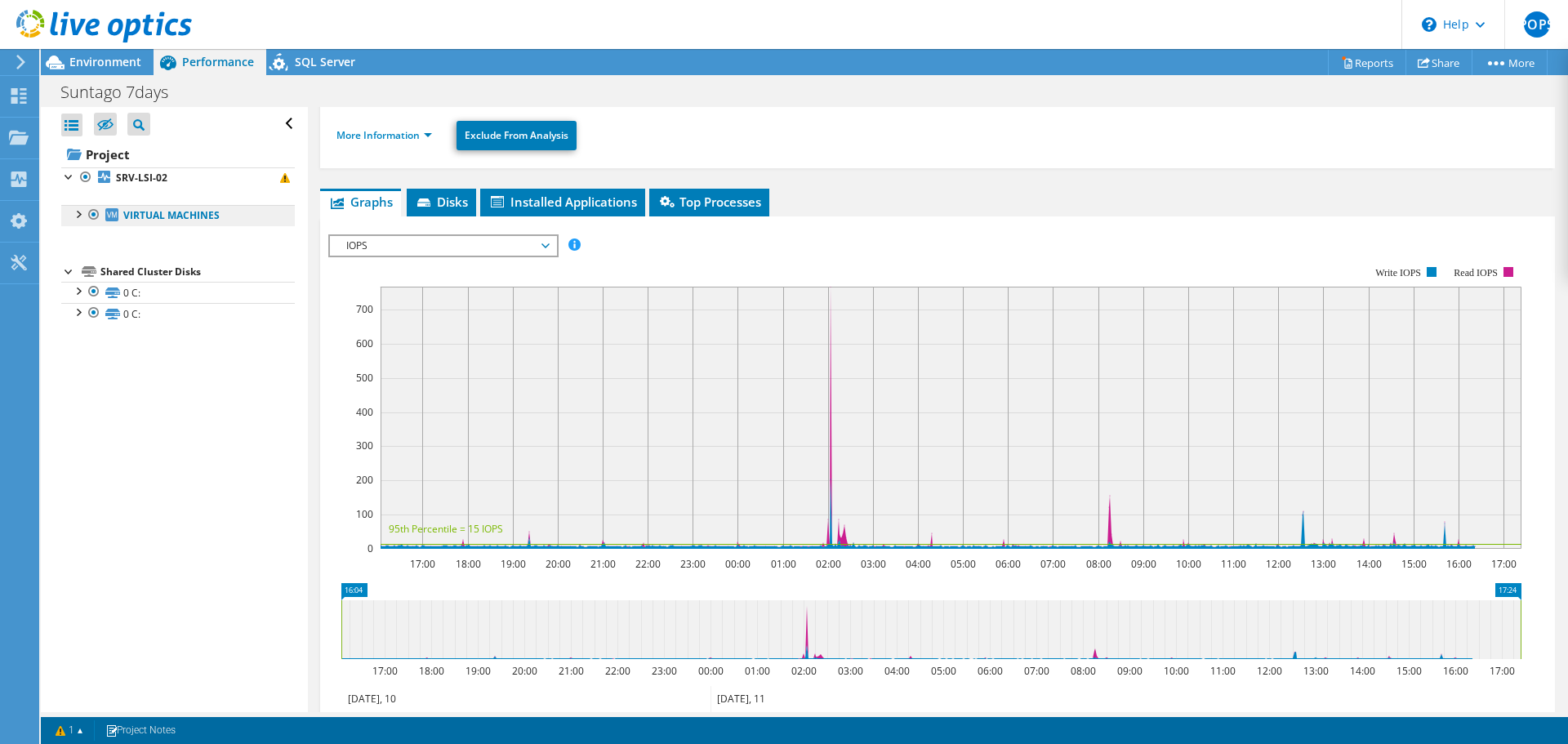
click at [138, 216] on link "Virtual Machines" at bounding box center [178, 215] width 234 height 21
click at [87, 214] on div at bounding box center [93, 214] width 16 height 19
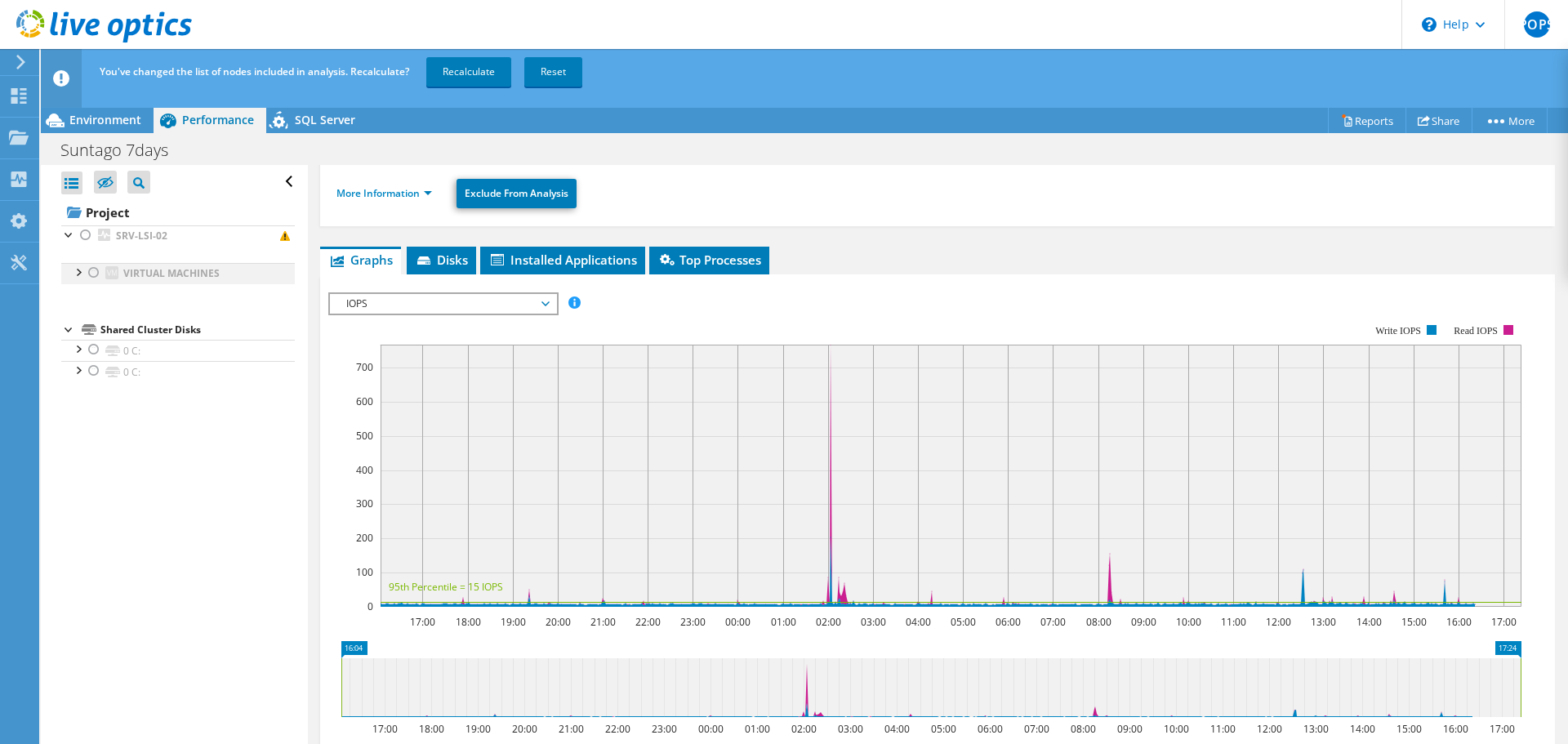
click at [99, 264] on div at bounding box center [93, 273] width 16 height 19
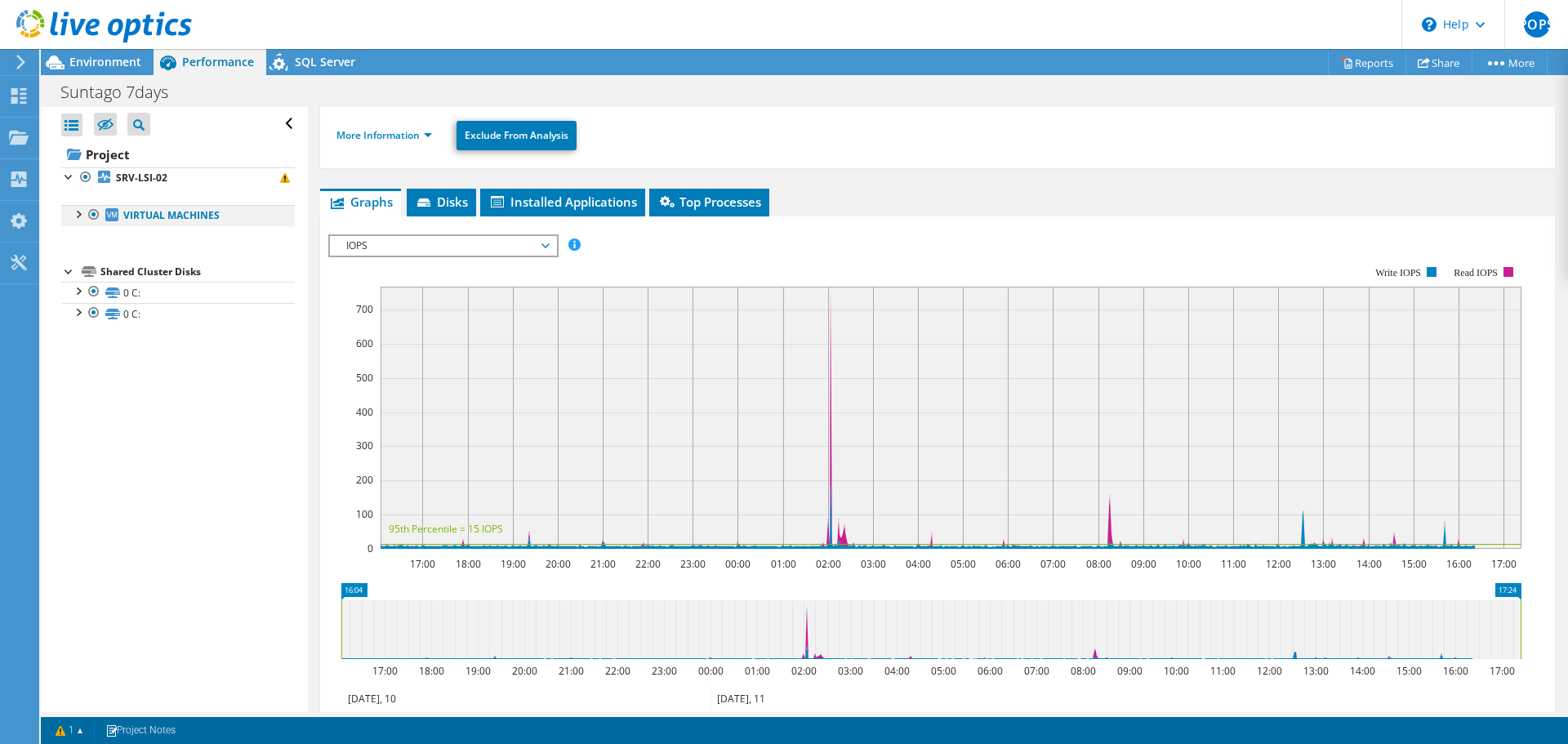
click at [79, 216] on div at bounding box center [77, 212] width 16 height 16
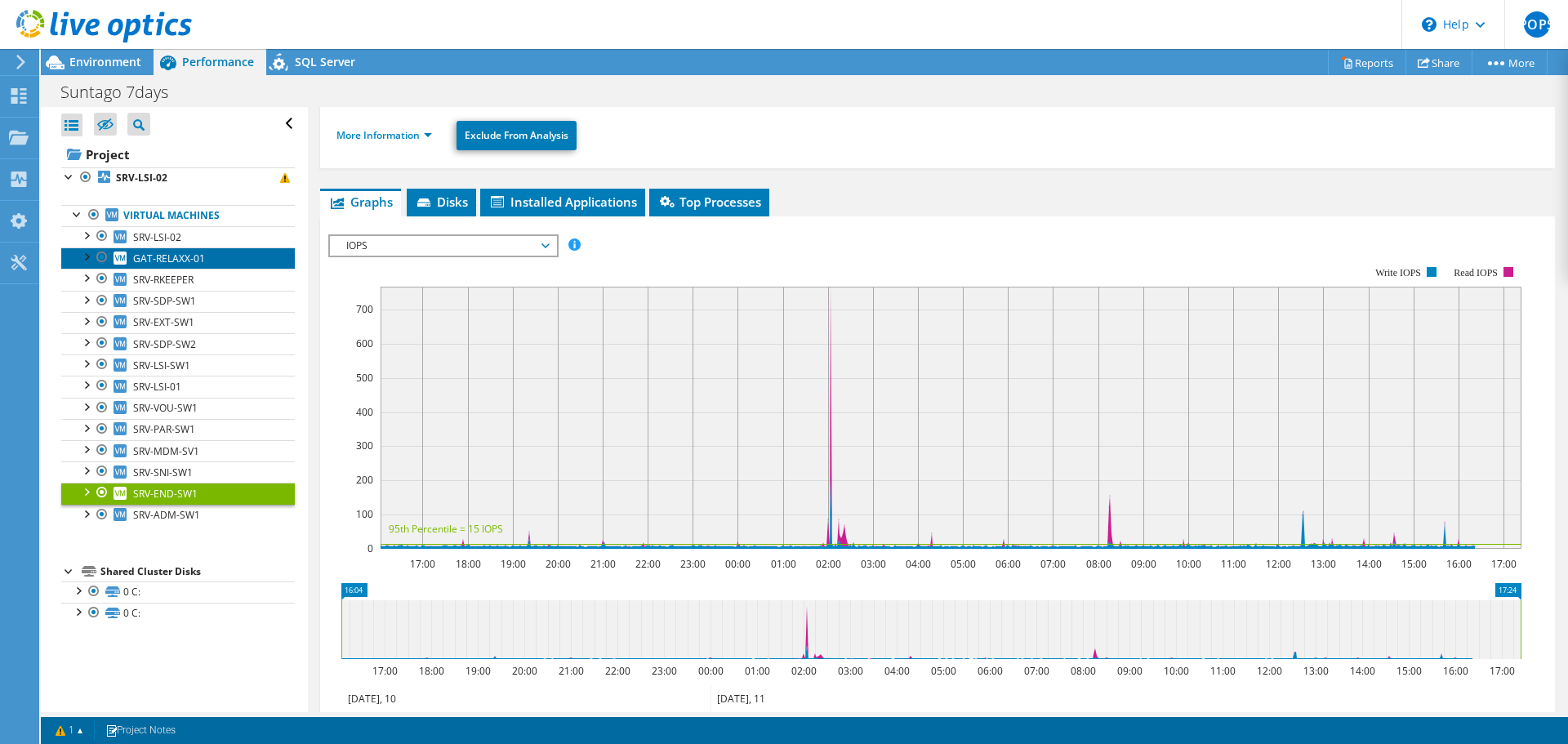
click at [160, 263] on span "GAT-RELAXX-01" at bounding box center [168, 259] width 72 height 13
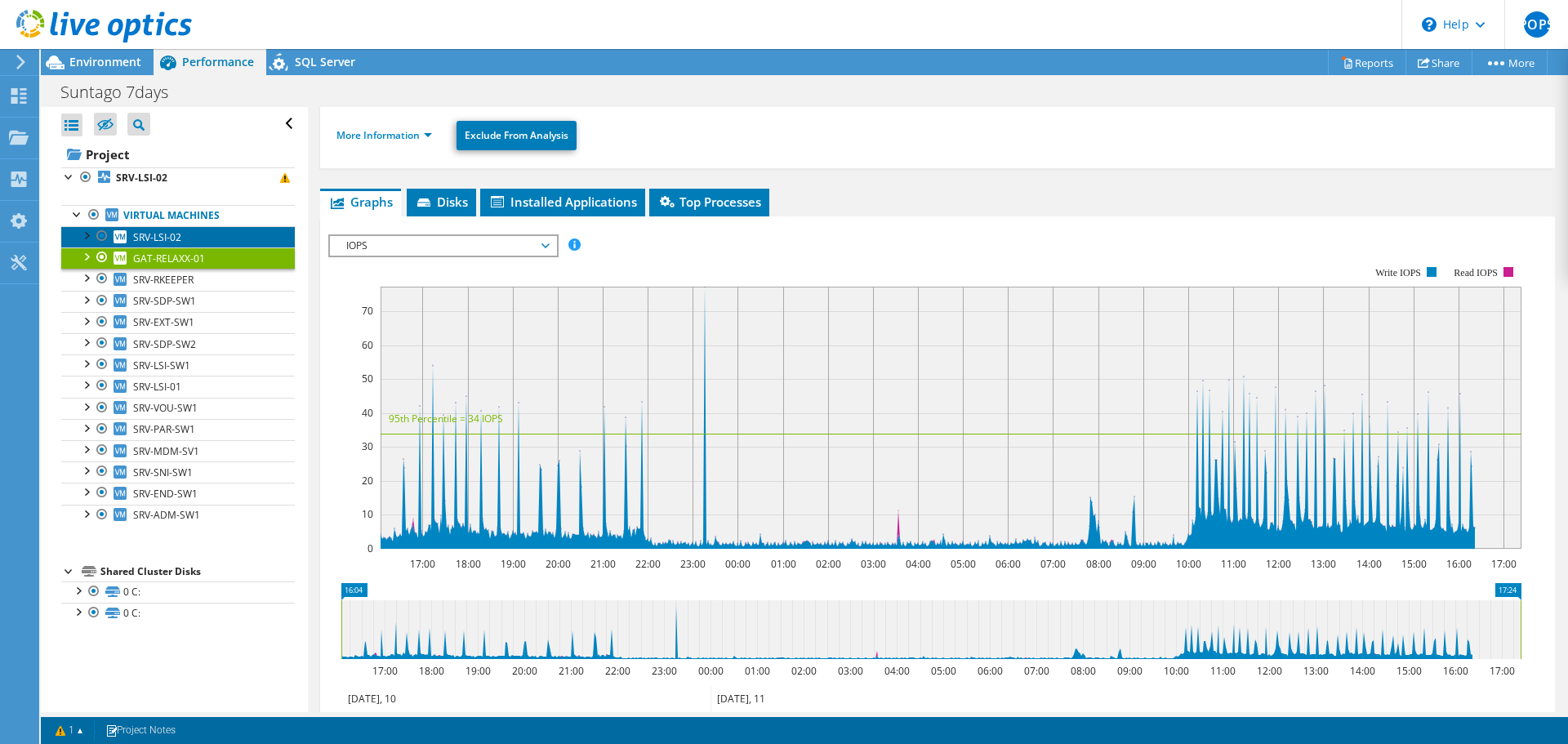
click at [166, 233] on span "SRV-LSI-02" at bounding box center [157, 237] width 48 height 13
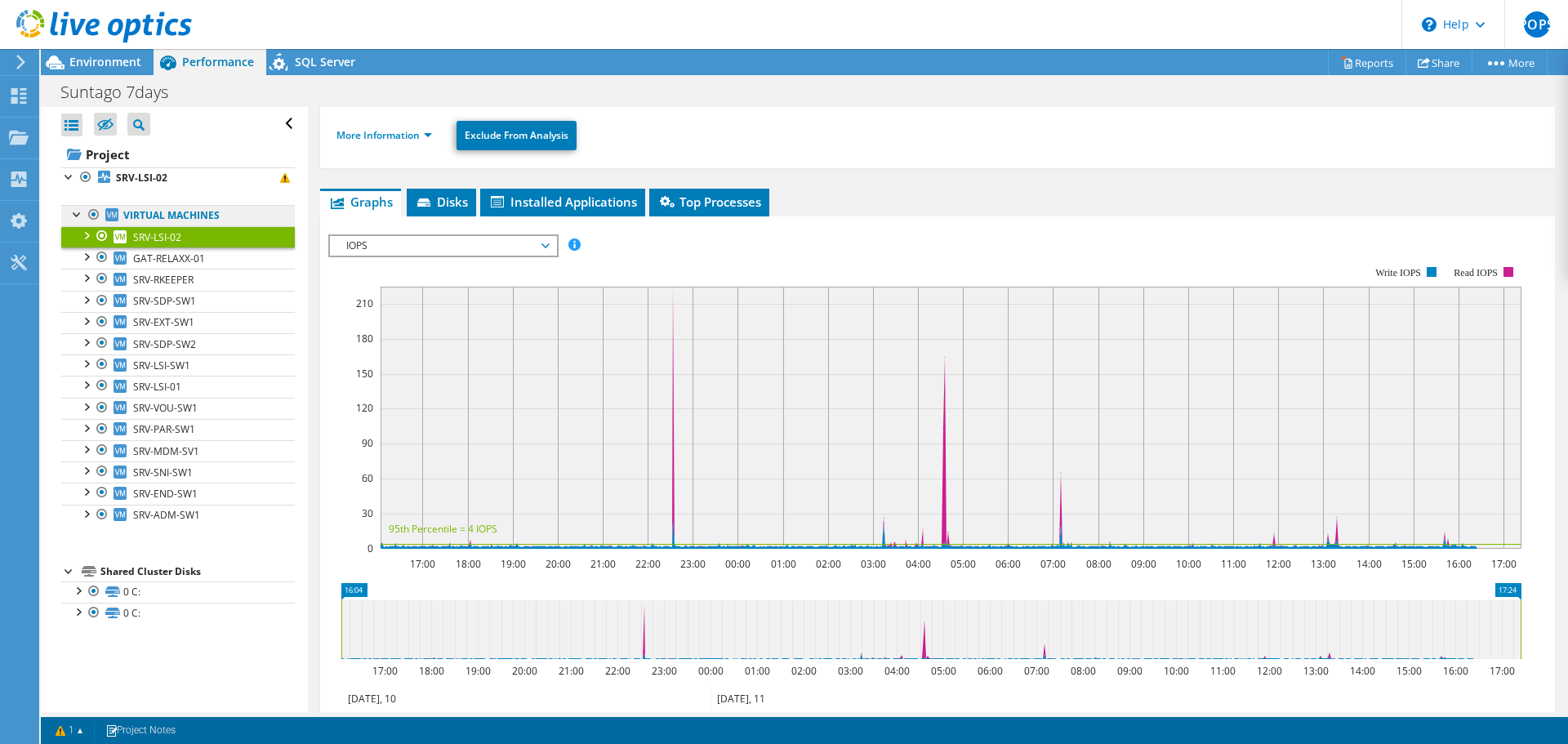
click at [177, 224] on link "Virtual Machines" at bounding box center [178, 215] width 234 height 21
click at [202, 221] on link "Virtual Machines" at bounding box center [178, 215] width 234 height 21
click at [124, 176] on b "SRV-LSI-02" at bounding box center [142, 178] width 52 height 13
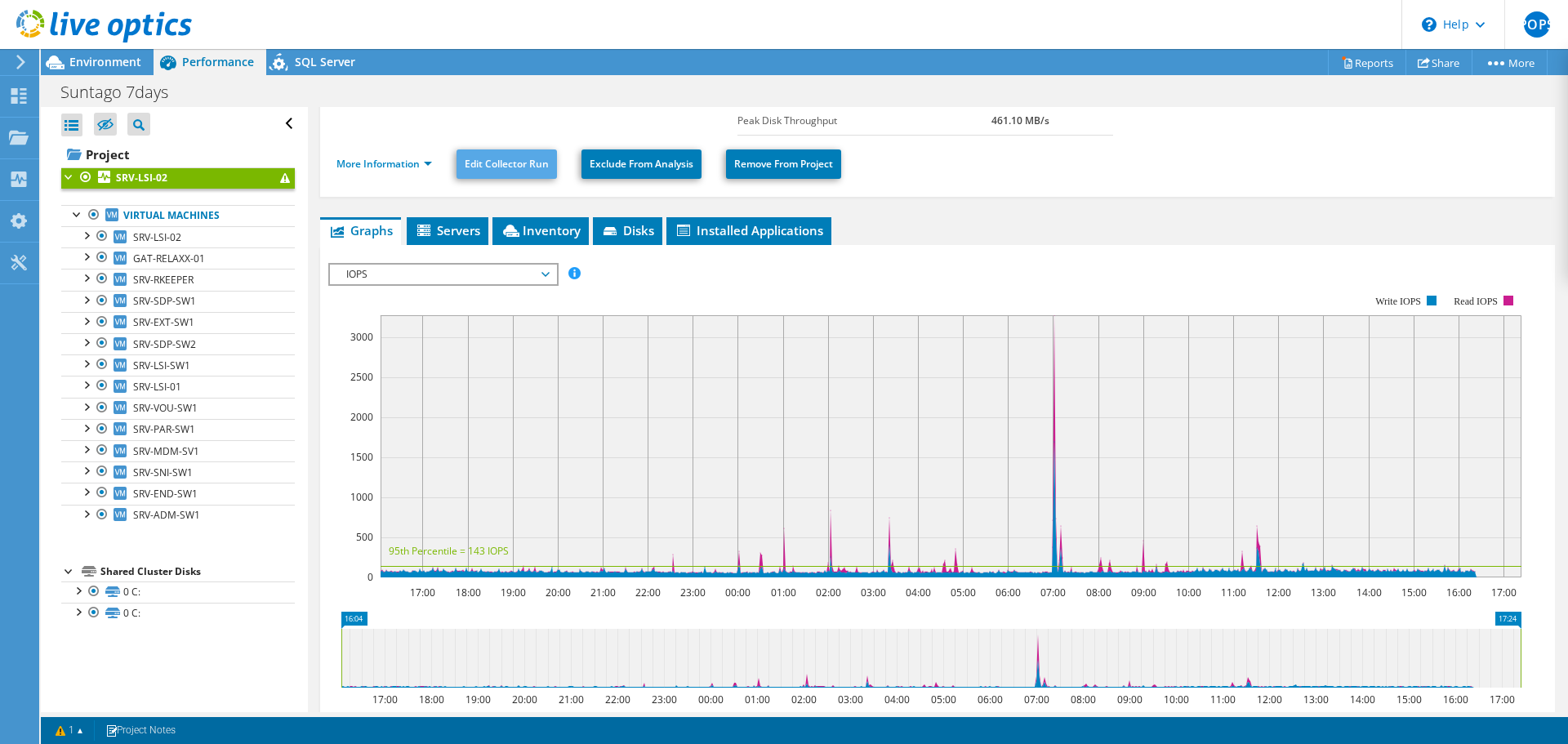
click at [470, 229] on span "Servers" at bounding box center [448, 230] width 65 height 16
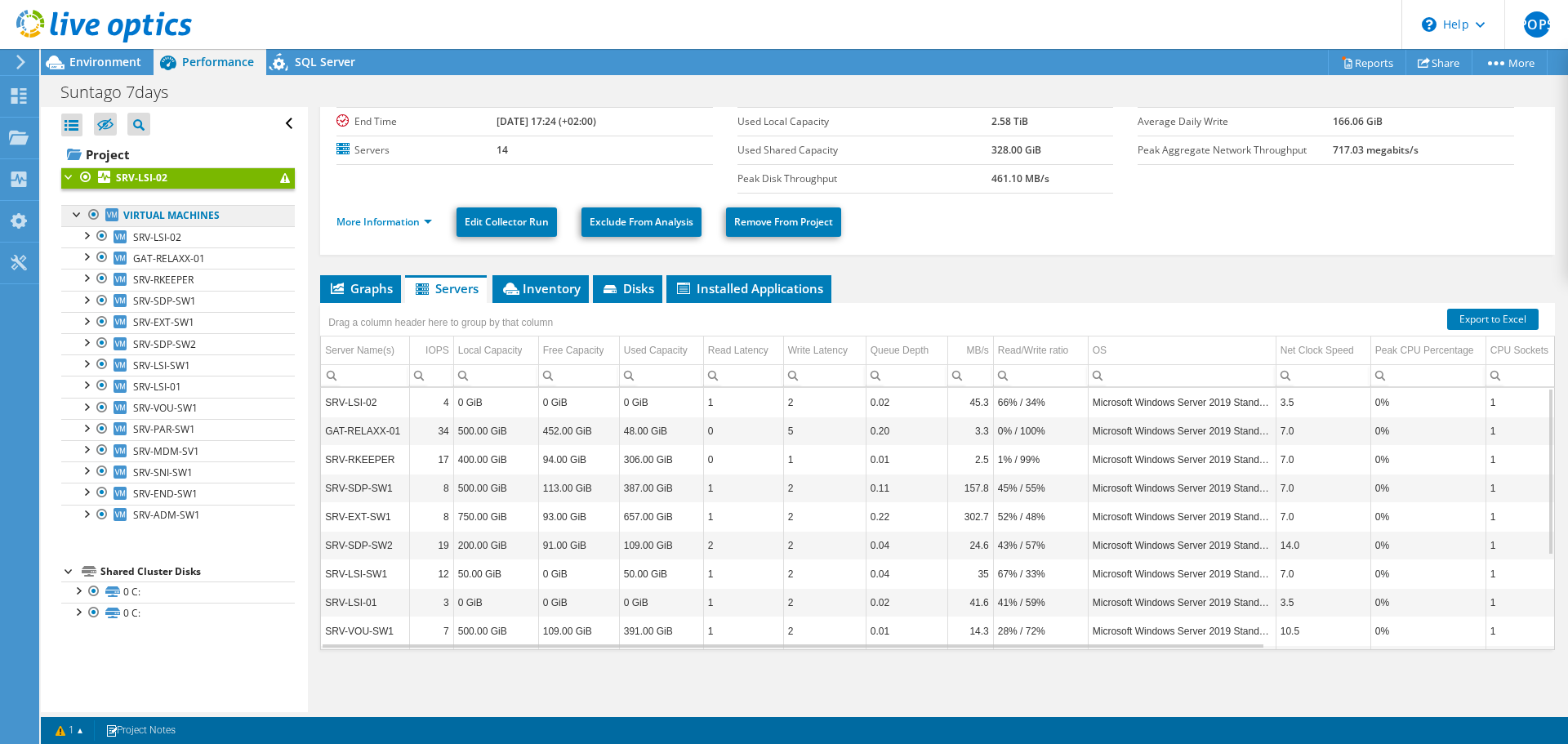
click at [154, 219] on link "Virtual Machines" at bounding box center [178, 215] width 234 height 21
click at [159, 218] on link "Virtual Machines" at bounding box center [178, 215] width 234 height 21
click at [161, 236] on span "SRV-LSI-02" at bounding box center [157, 237] width 48 height 13
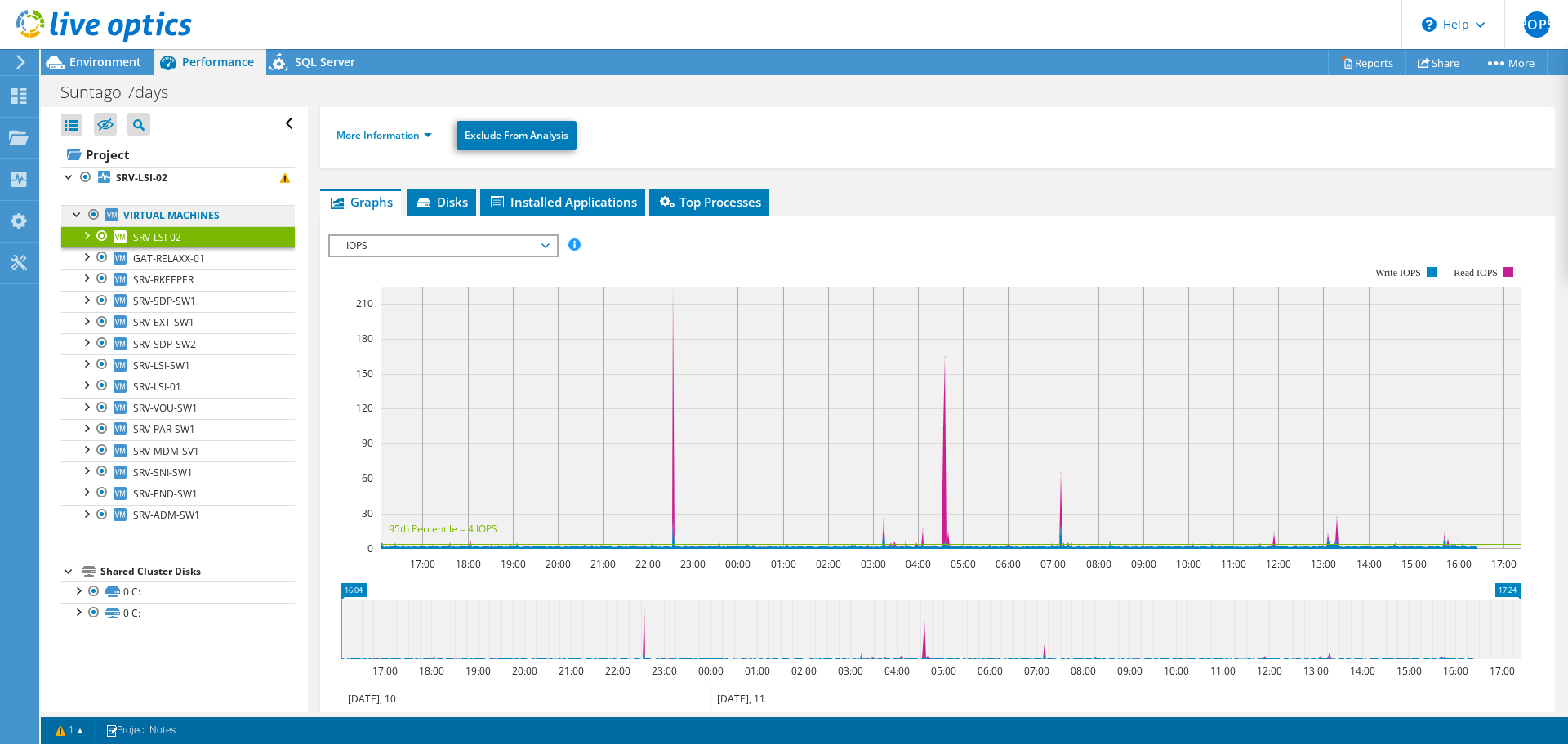
click at [177, 222] on link "Virtual Machines" at bounding box center [178, 215] width 234 height 21
click at [116, 56] on span "Environment" at bounding box center [105, 62] width 72 height 15
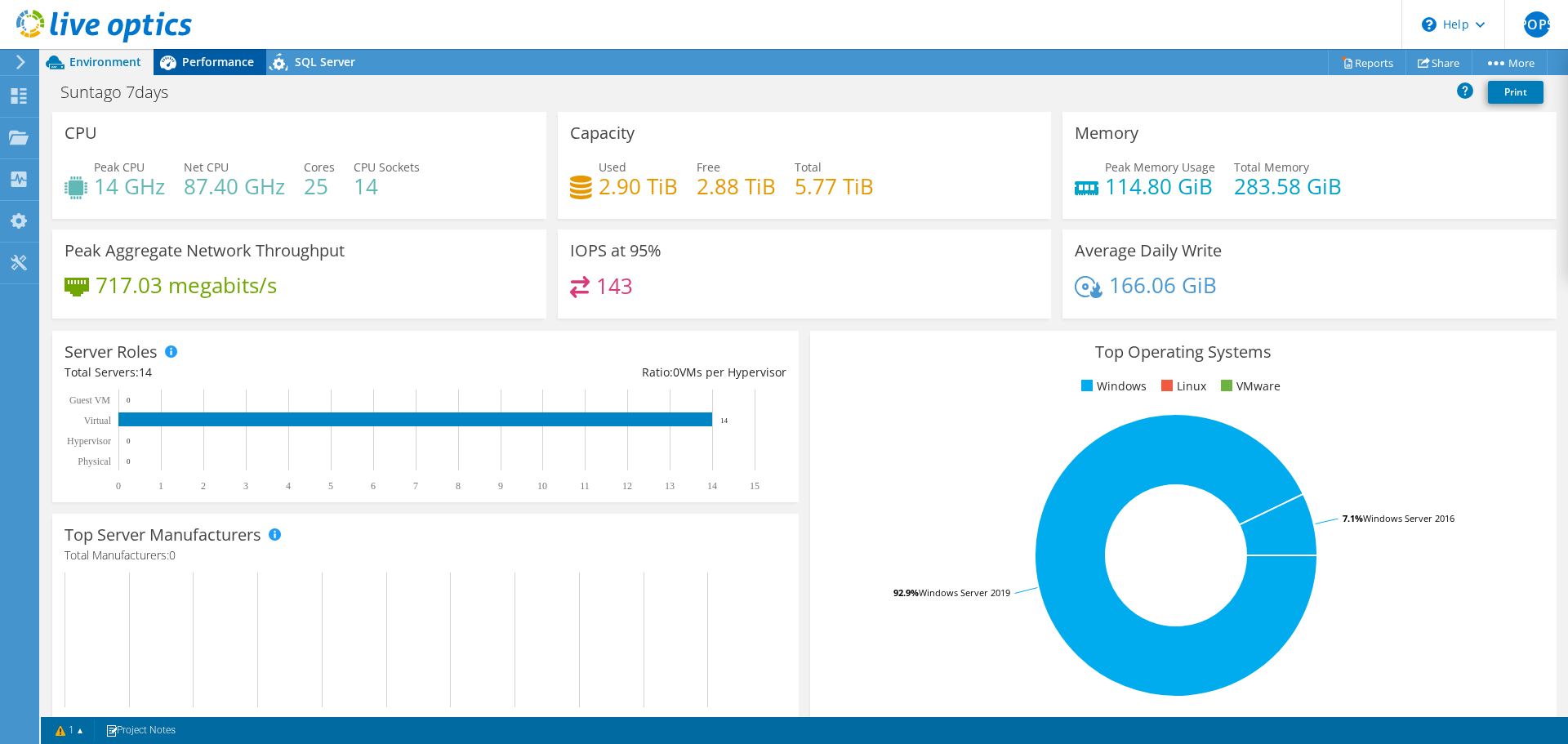
click at [180, 57] on icon at bounding box center [168, 62] width 29 height 29
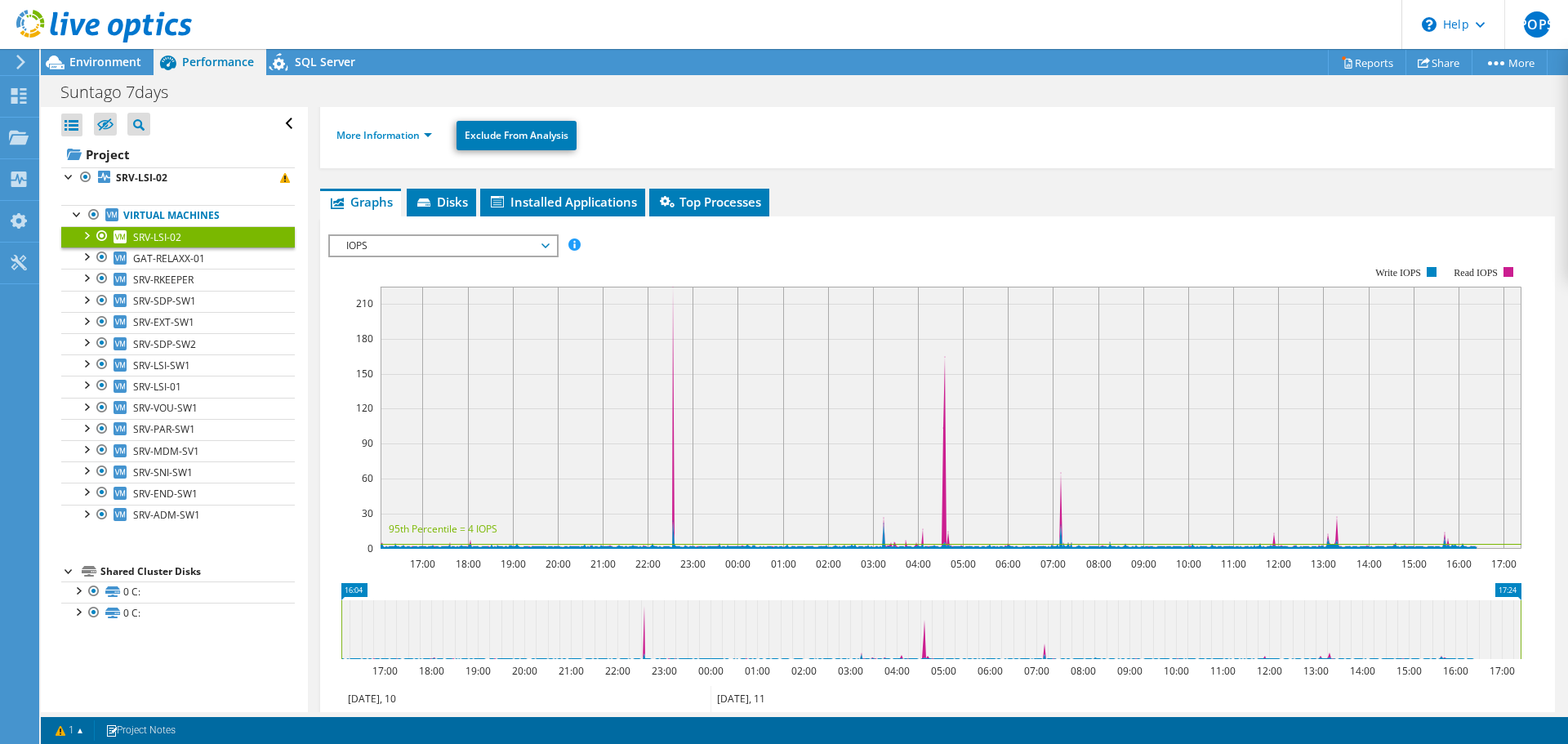
click at [276, 124] on div "Open All Close All Hide Excluded Nodes Project Tree Filter" at bounding box center [178, 124] width 234 height 35
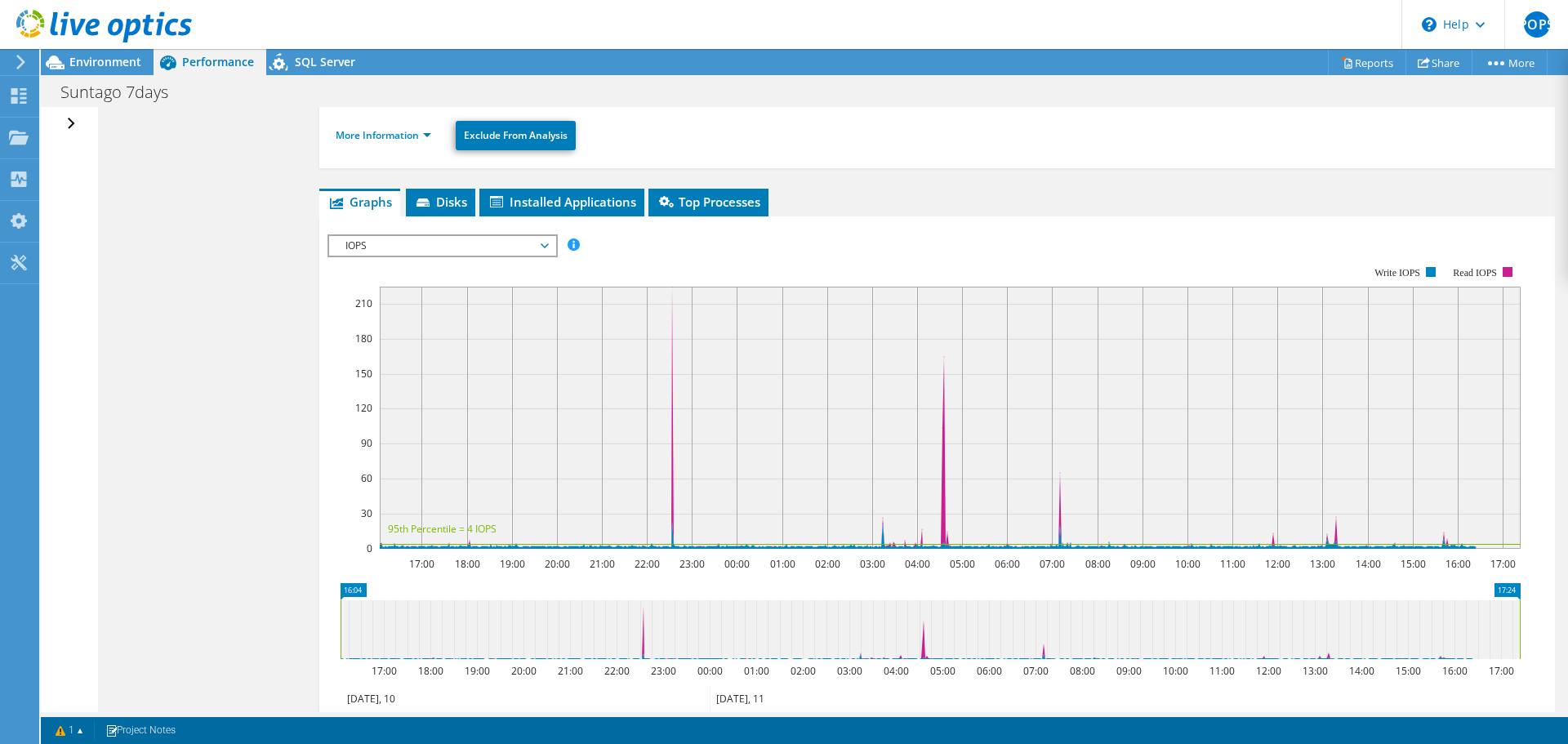
click at [64, 133] on div "Open All Close All Hide Excluded Nodes Project Tree Filter" at bounding box center [73, 124] width 24 height 35
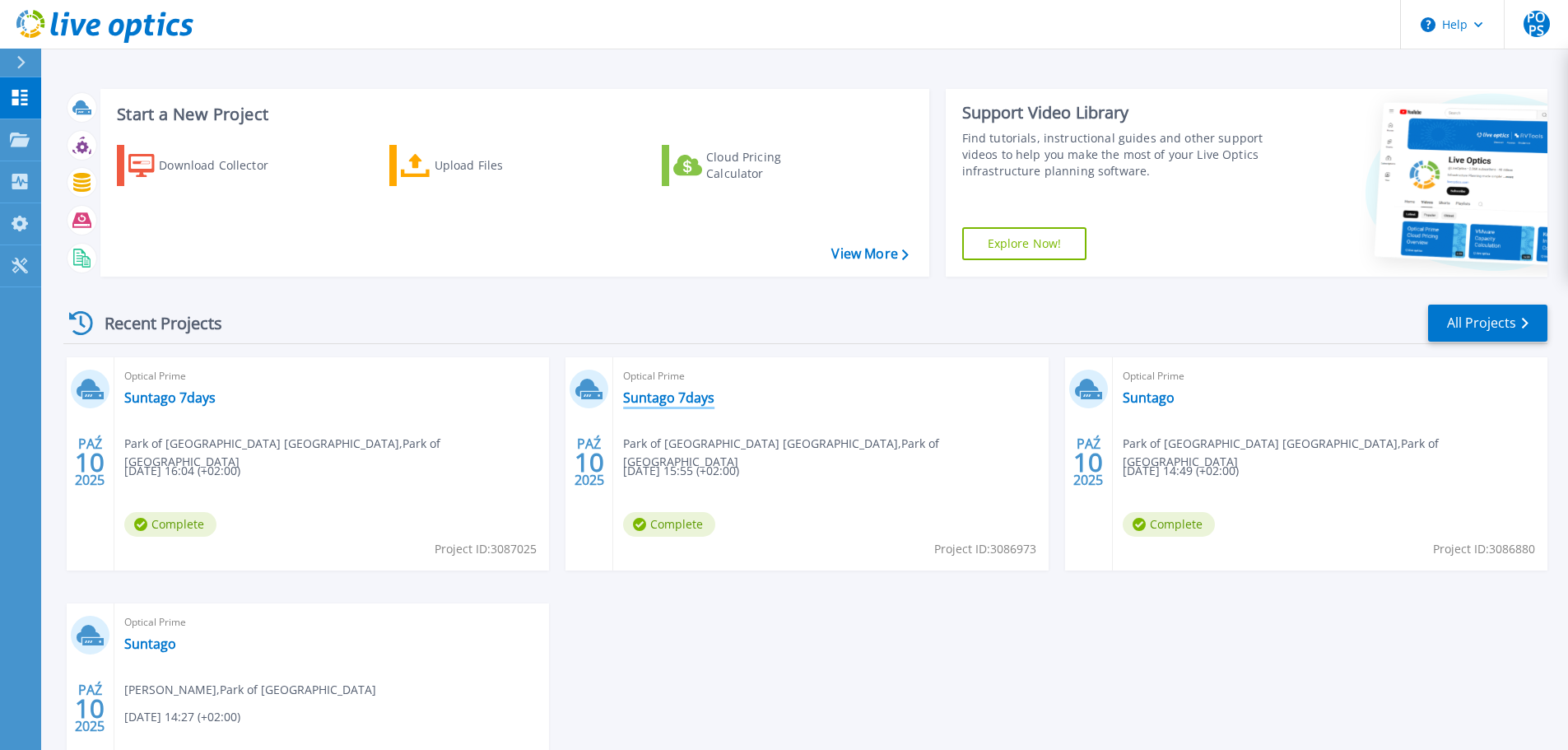
click at [648, 397] on link "Suntago 7days" at bounding box center [669, 397] width 91 height 16
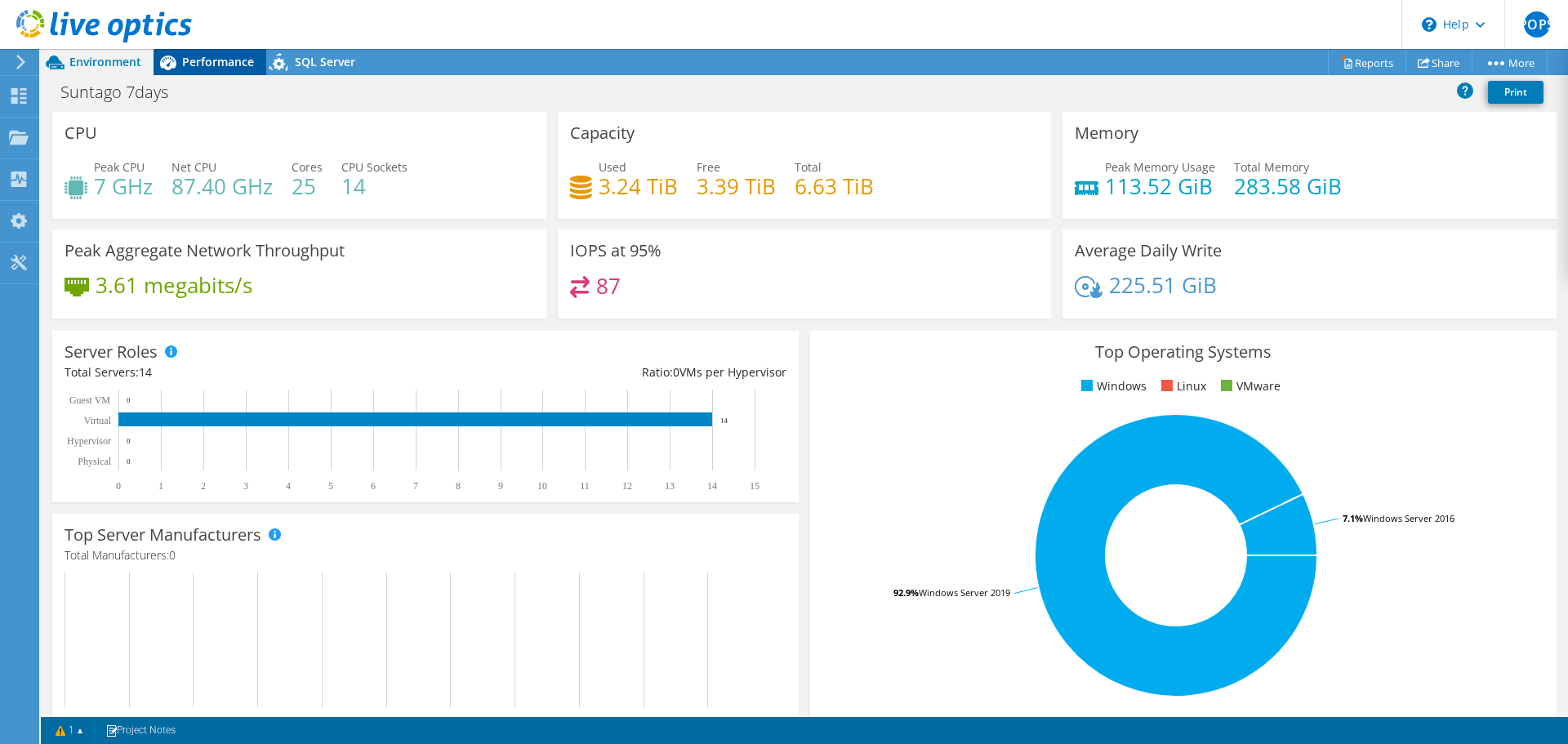
click at [215, 66] on span "Performance" at bounding box center [217, 62] width 72 height 15
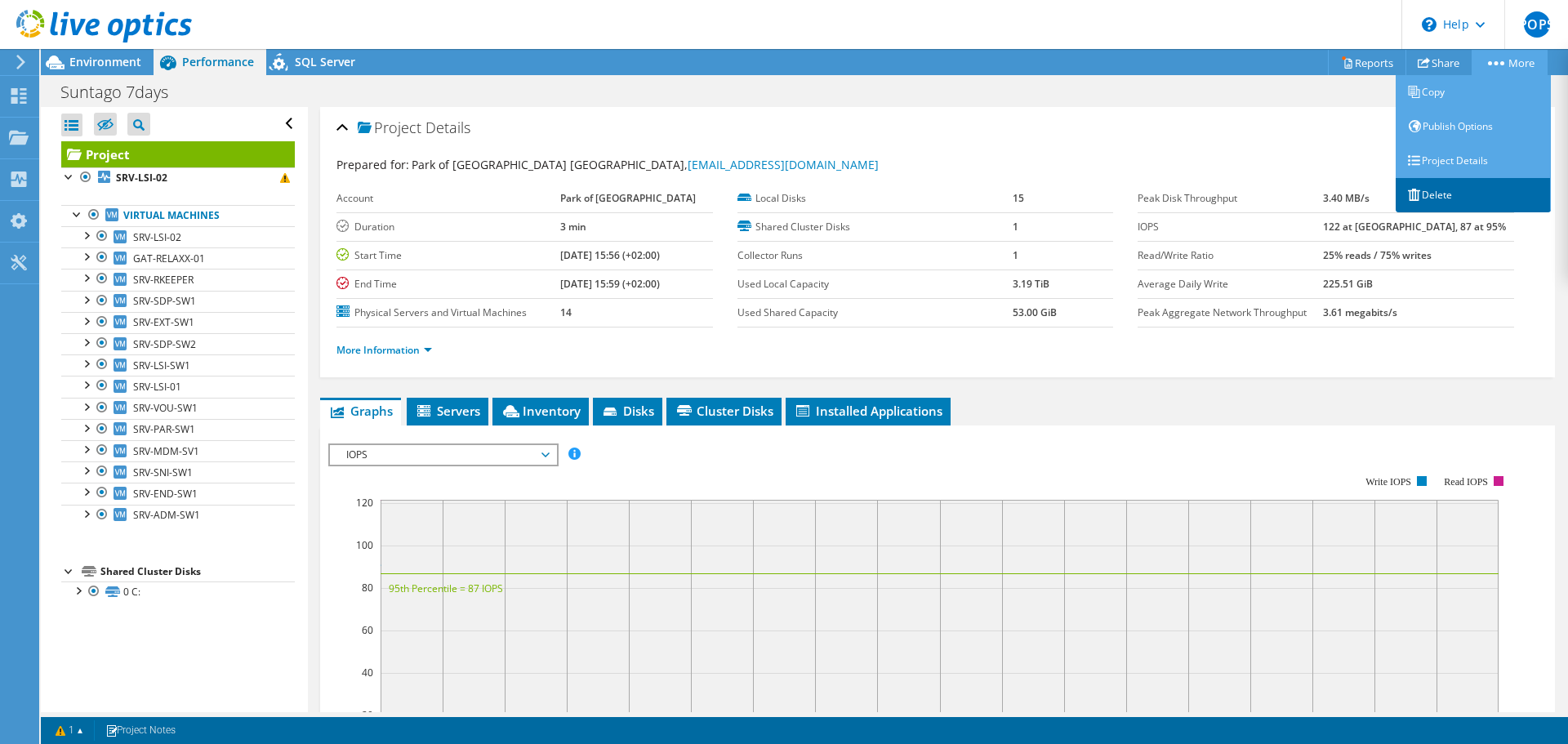
click at [1435, 198] on link "Delete" at bounding box center [1473, 195] width 155 height 35
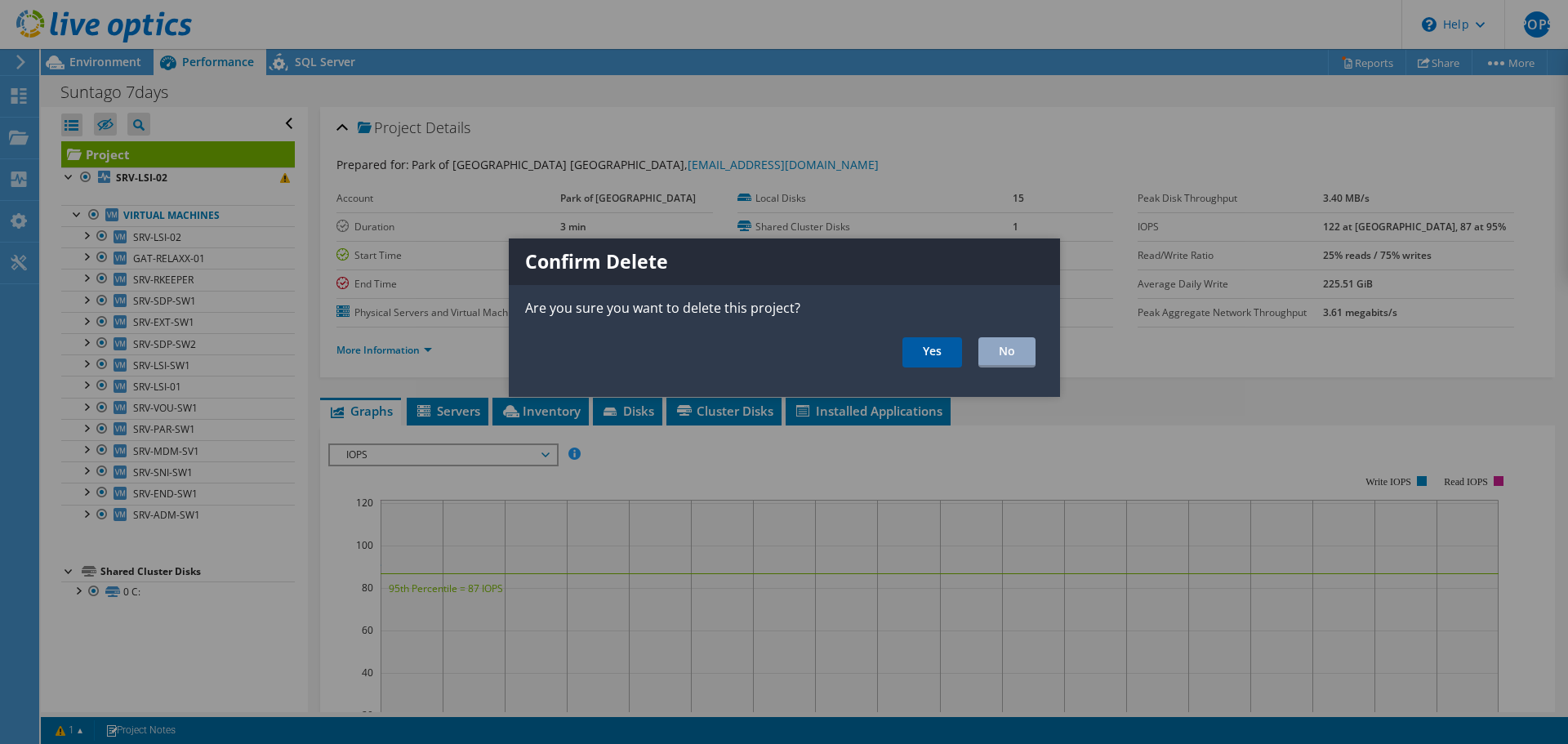
click at [913, 344] on link "Yes" at bounding box center [933, 352] width 60 height 30
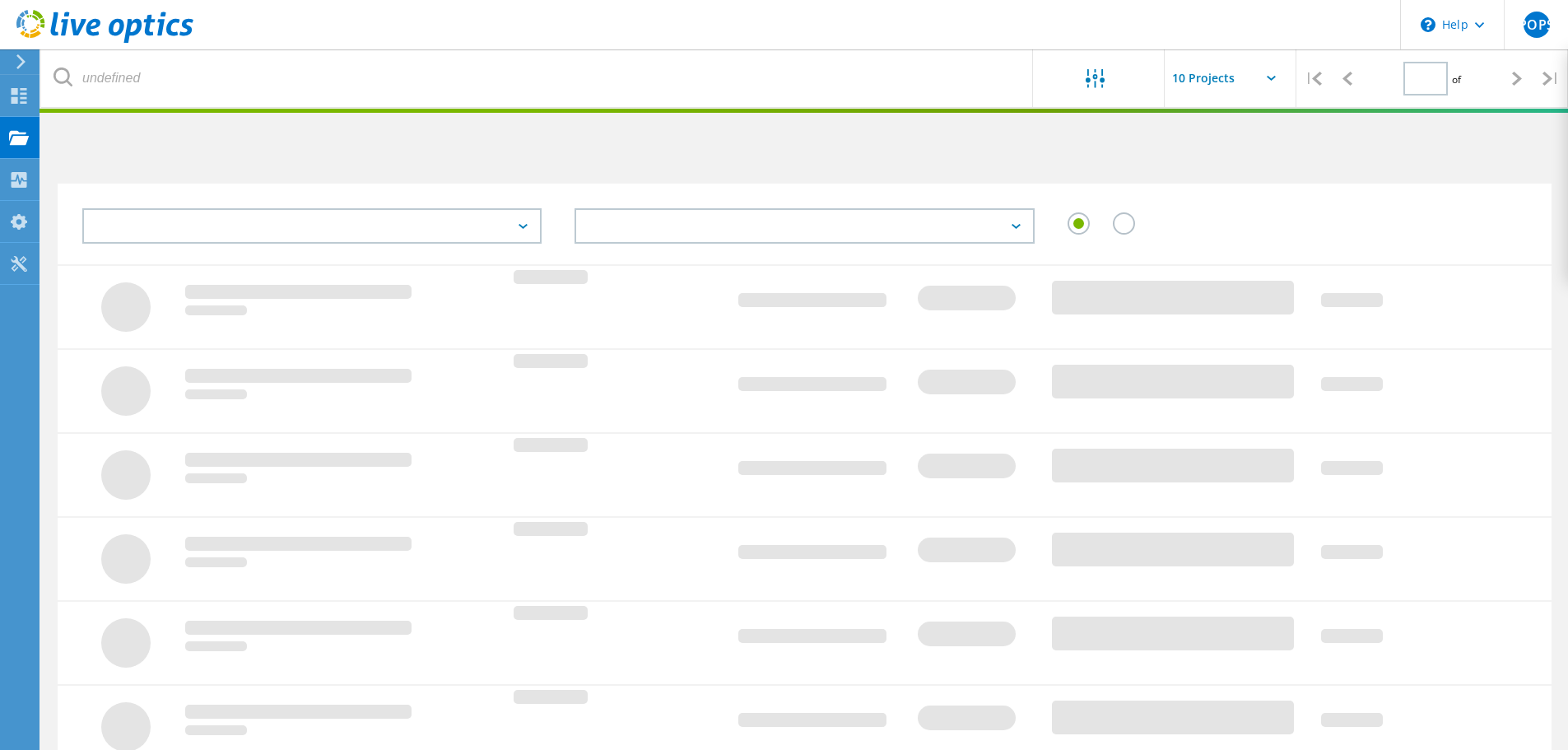
type input "1"
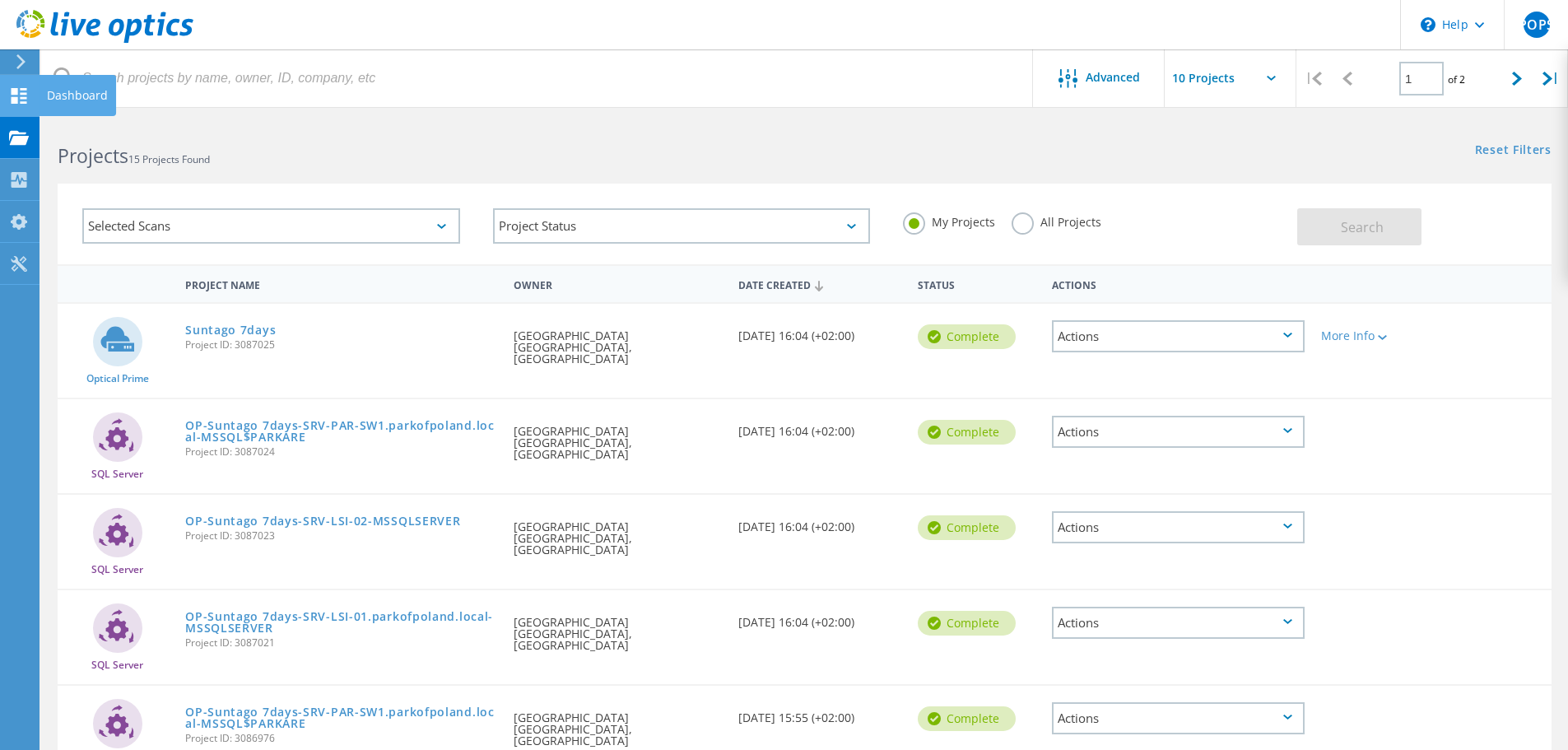
click at [13, 94] on use at bounding box center [19, 96] width 16 height 16
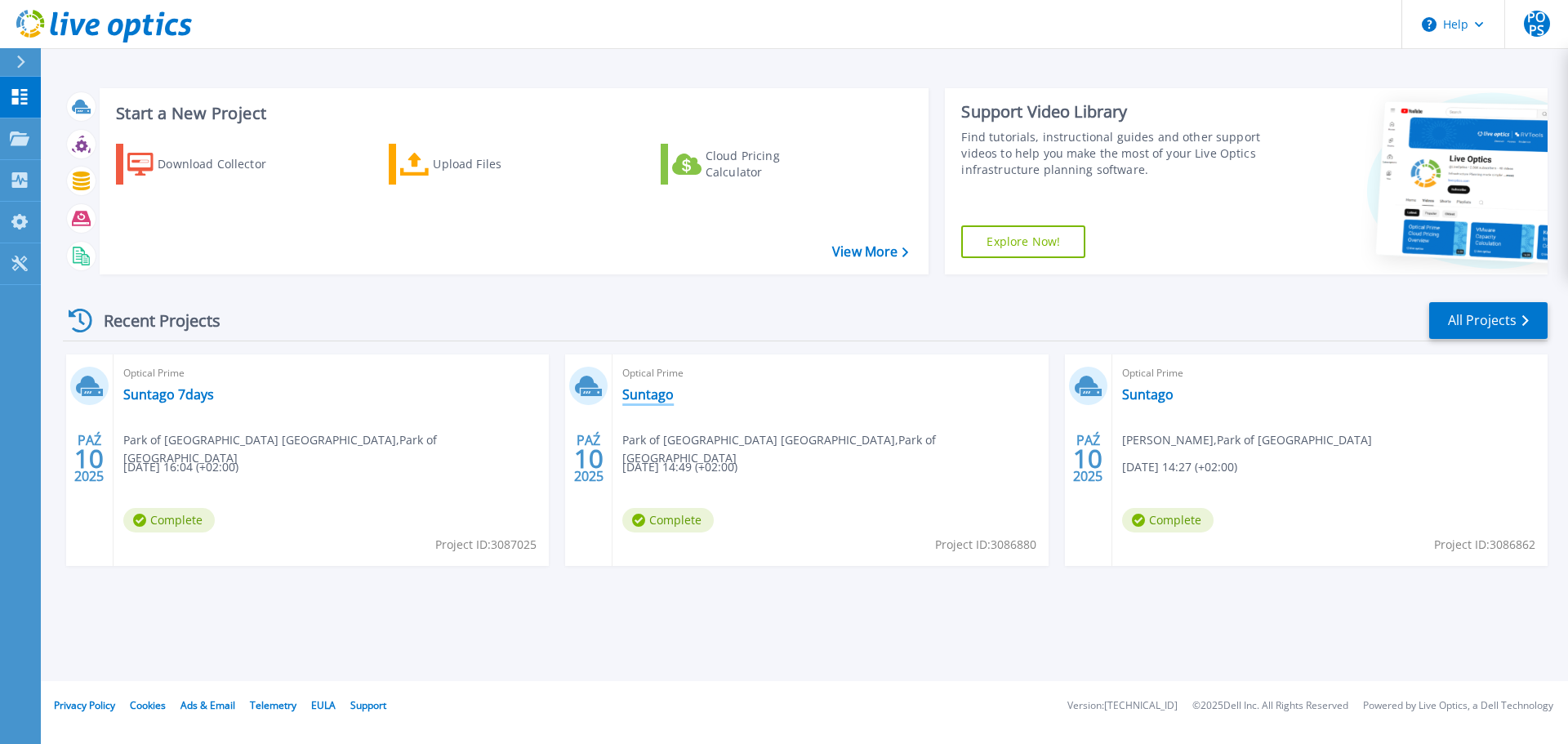
click at [659, 386] on link "Suntago" at bounding box center [648, 394] width 52 height 16
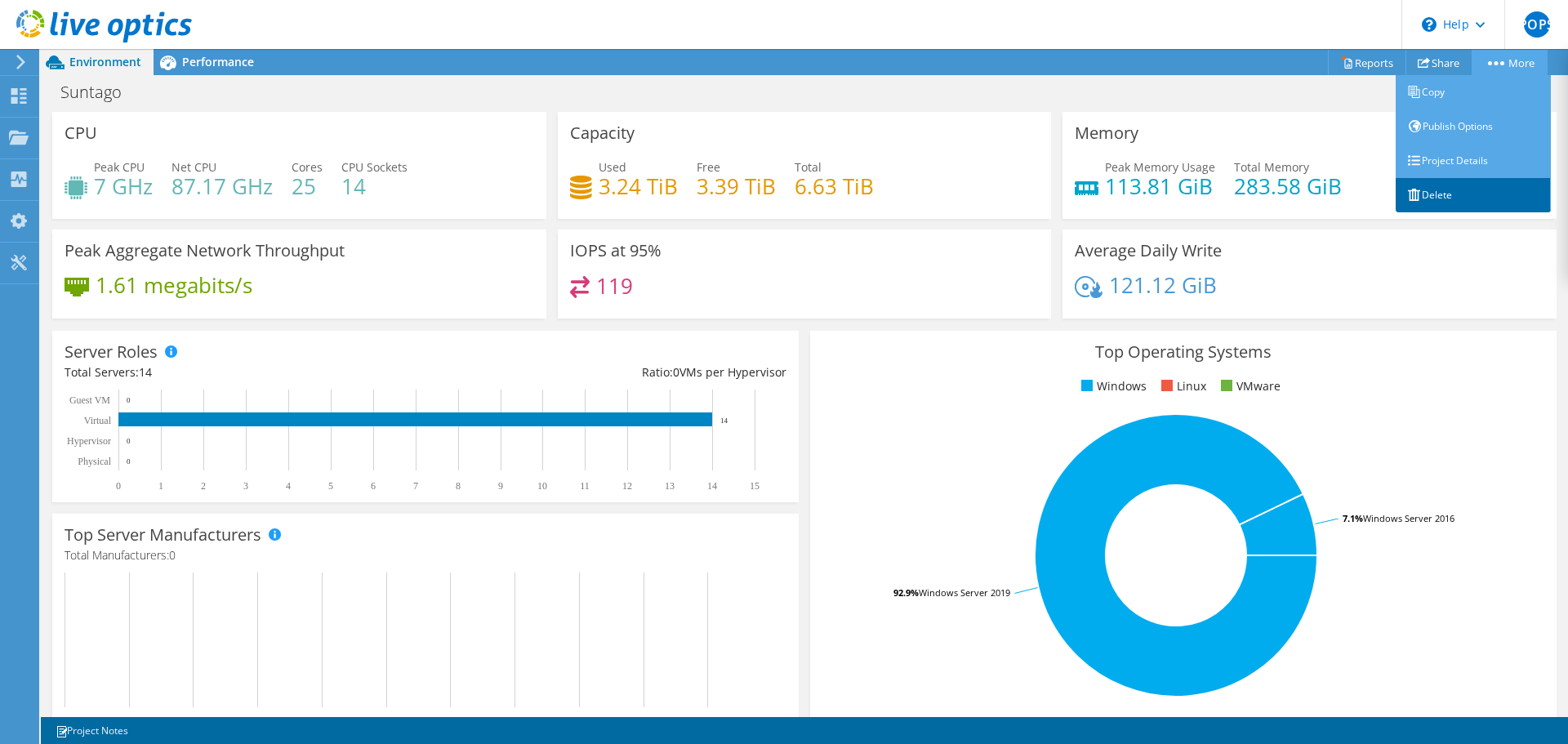
click at [1440, 198] on link "Delete" at bounding box center [1473, 195] width 155 height 35
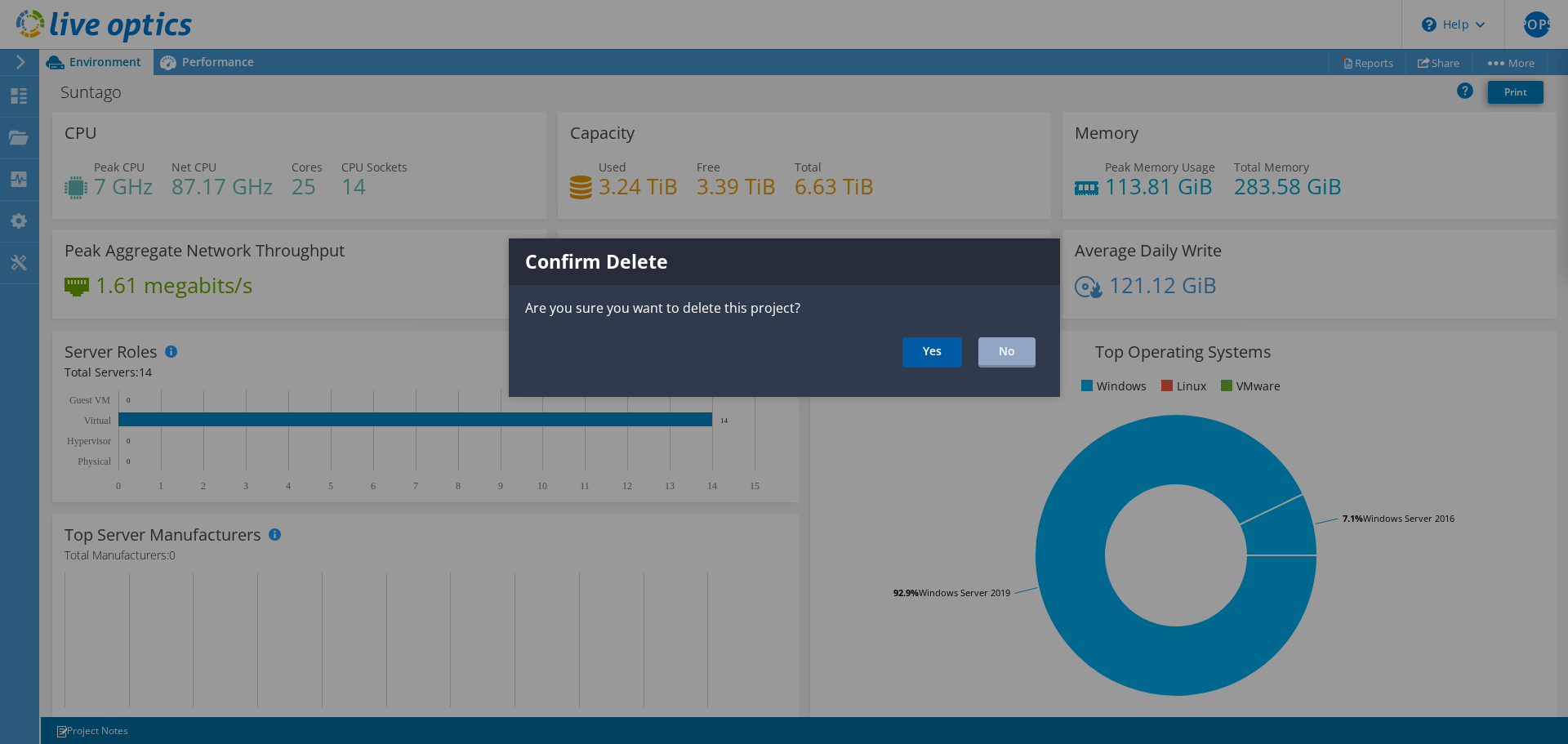
click at [930, 356] on link "Yes" at bounding box center [933, 352] width 60 height 30
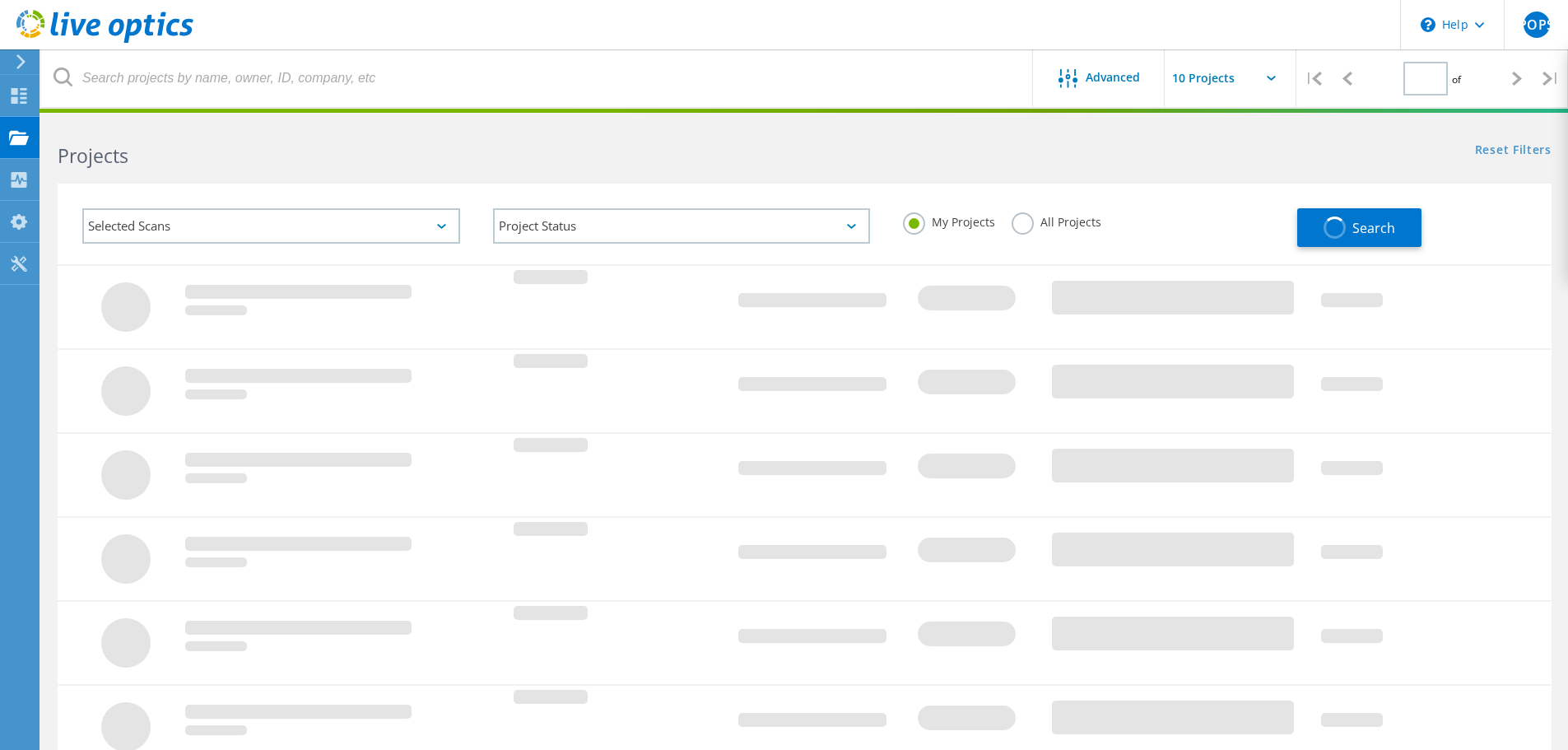
type input "1"
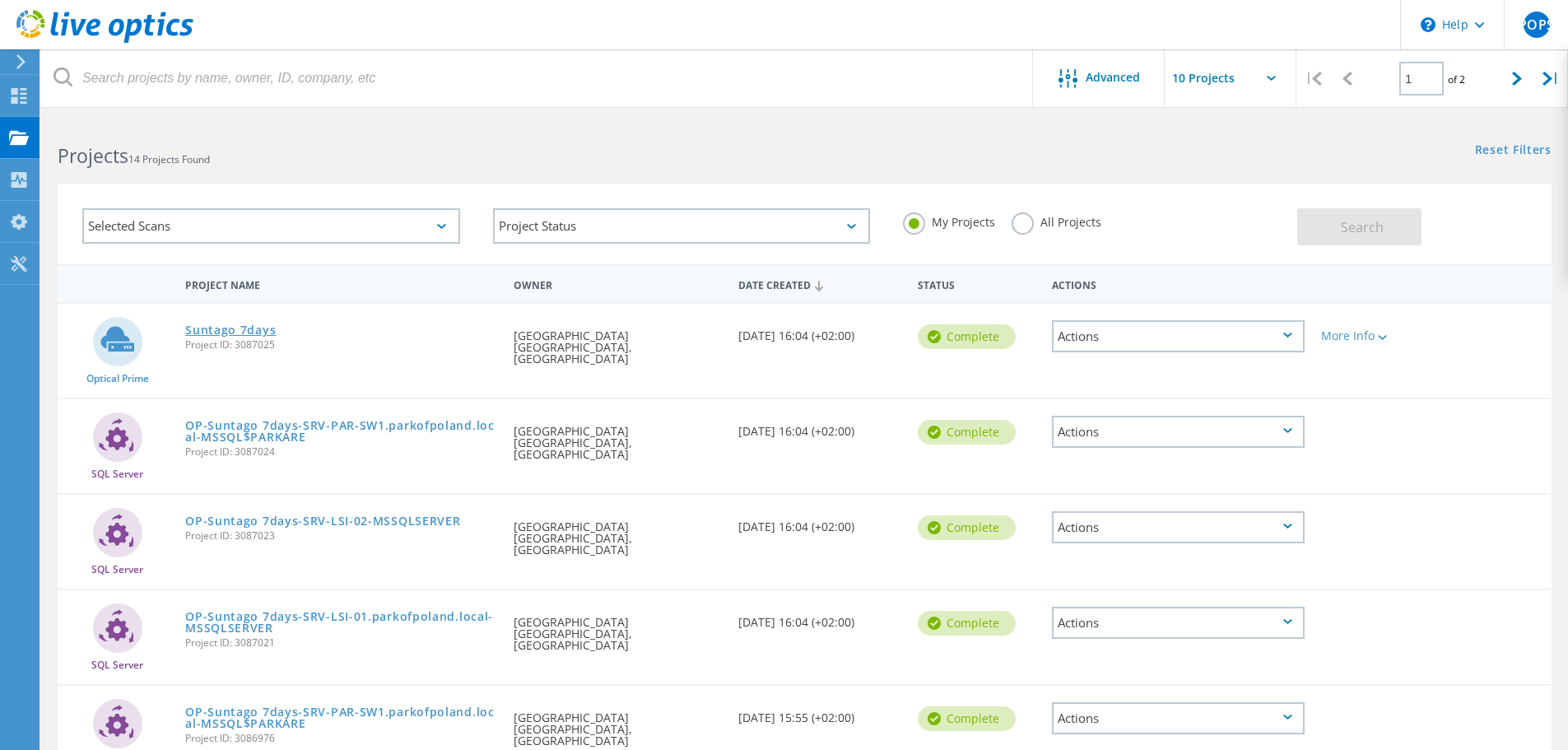
click at [196, 325] on link "Suntago 7days" at bounding box center [230, 330] width 90 height 12
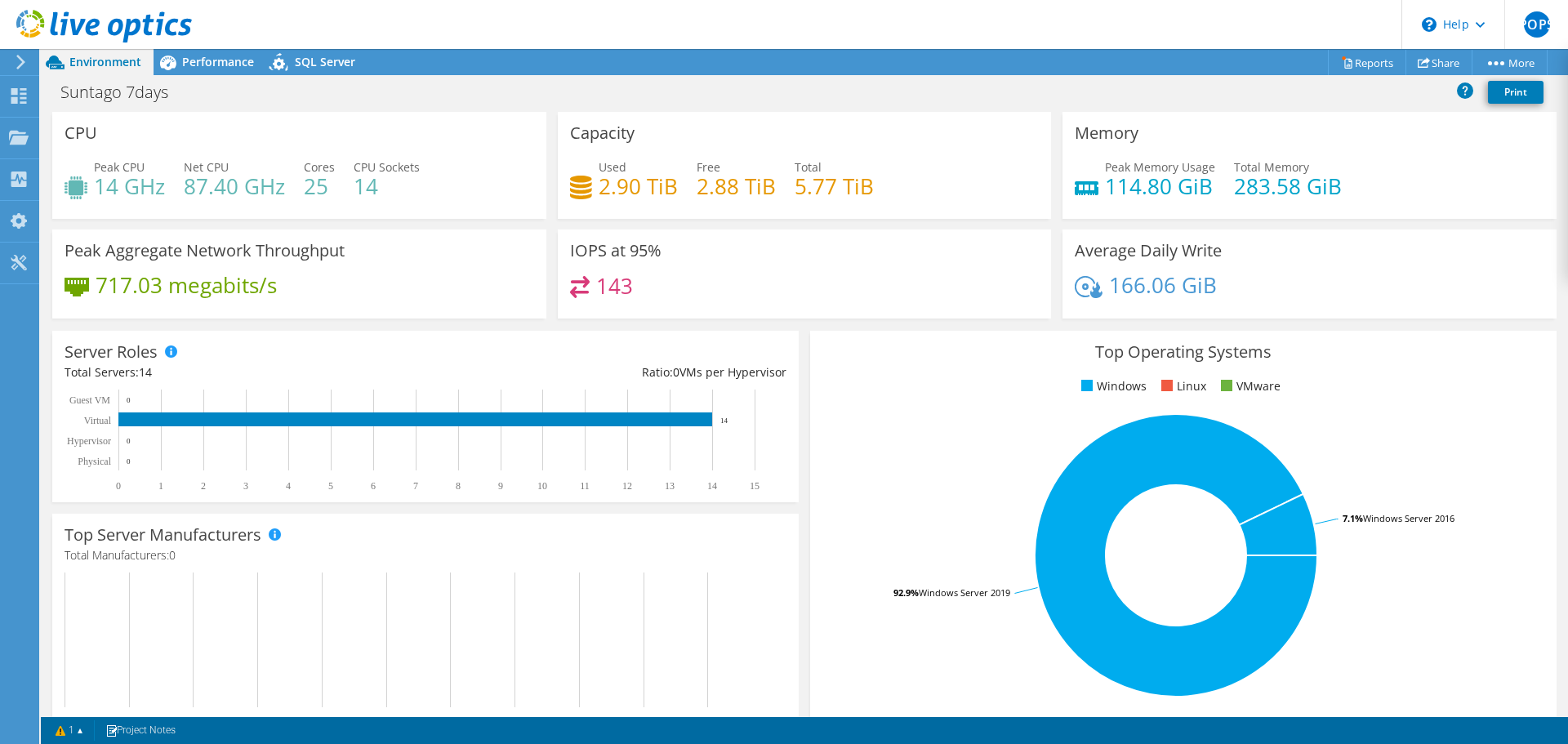
click at [1364, 180] on div "Peak Memory Usage 114.80 GiB Total Memory 283.58 GiB" at bounding box center [1309, 185] width 469 height 53
